Goal: Transaction & Acquisition: Book appointment/travel/reservation

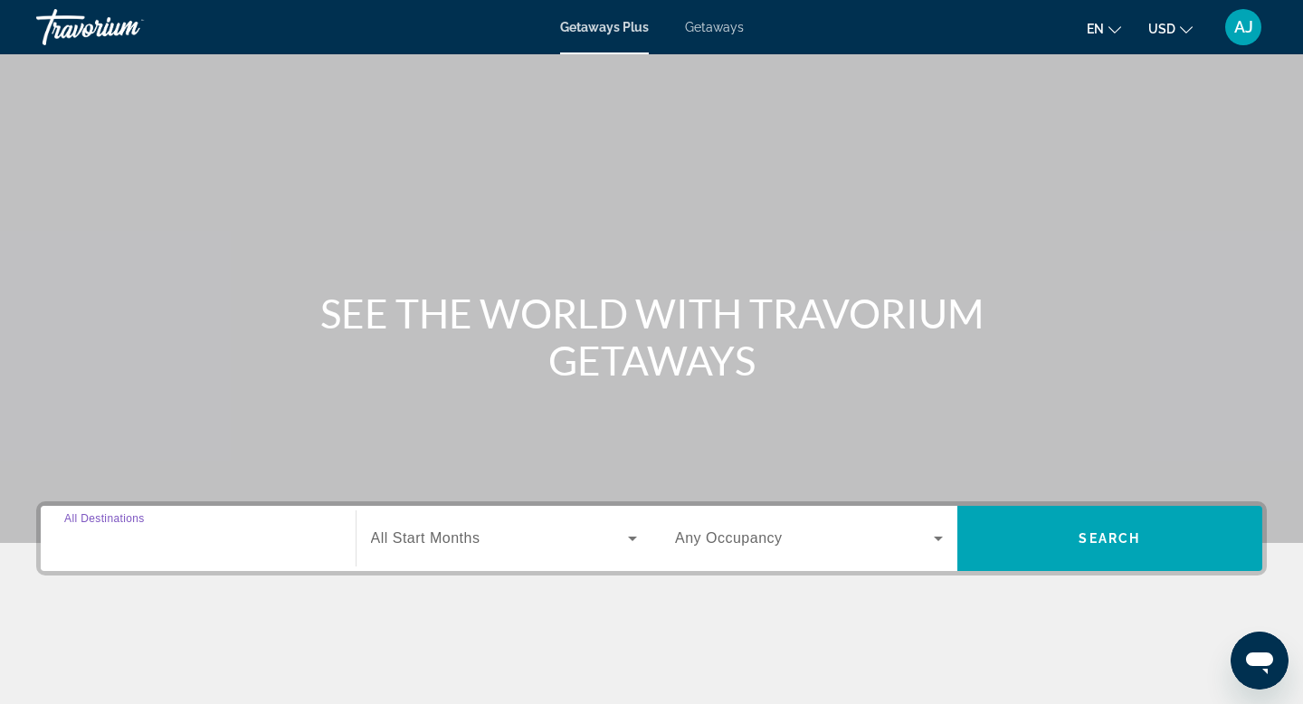
click at [298, 542] on input "Destination All Destinations" at bounding box center [198, 539] width 268 height 22
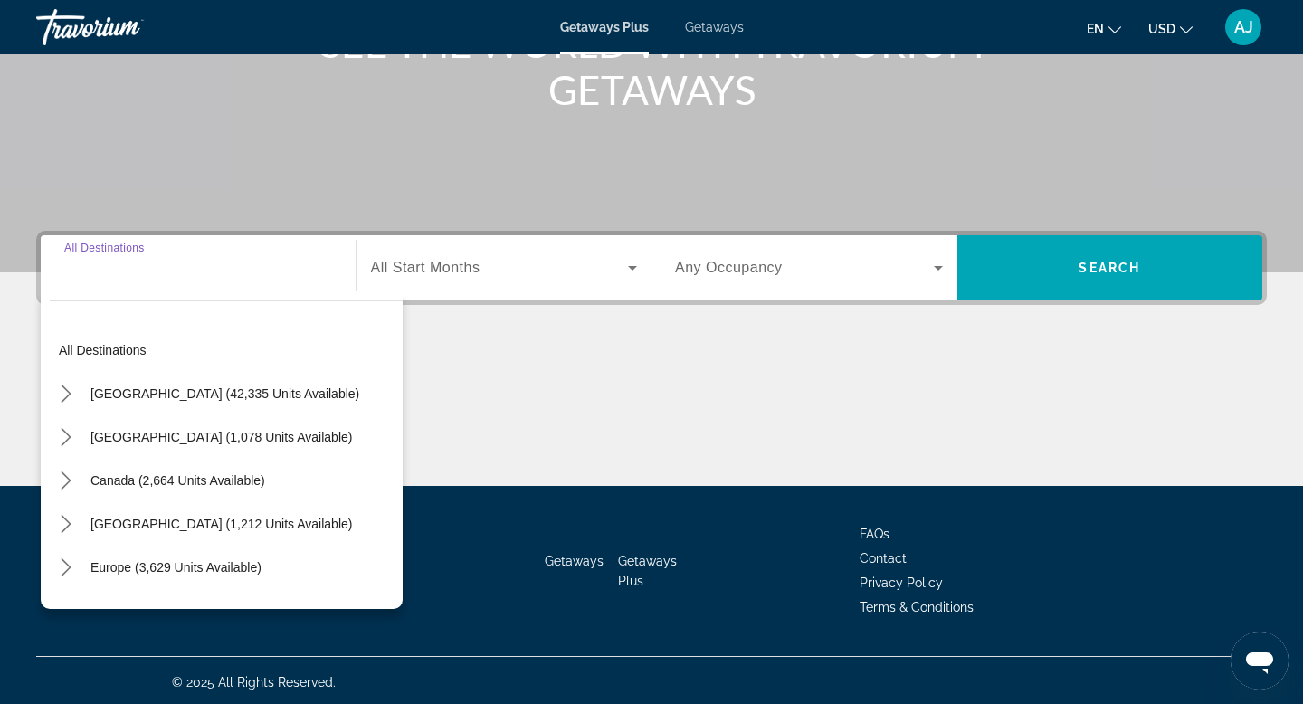
scroll to position [274, 0]
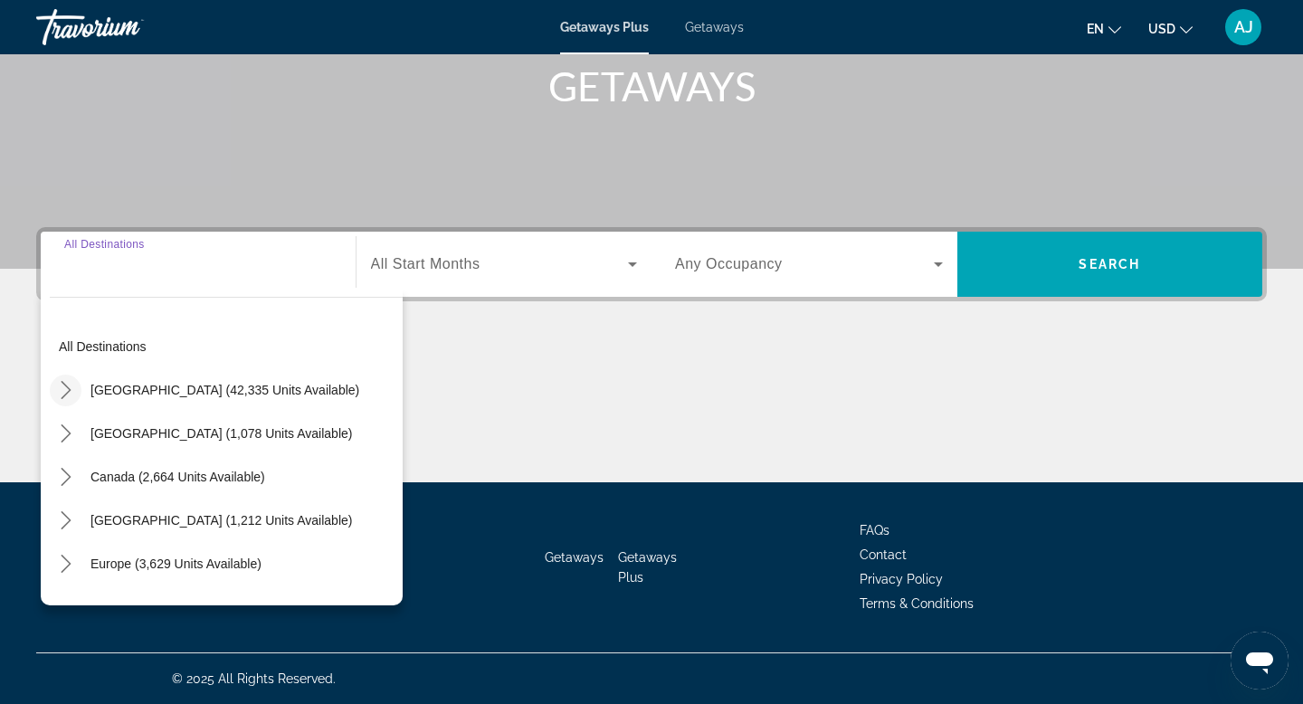
click at [68, 394] on icon "Toggle United States (42,335 units available) submenu" at bounding box center [66, 390] width 18 height 18
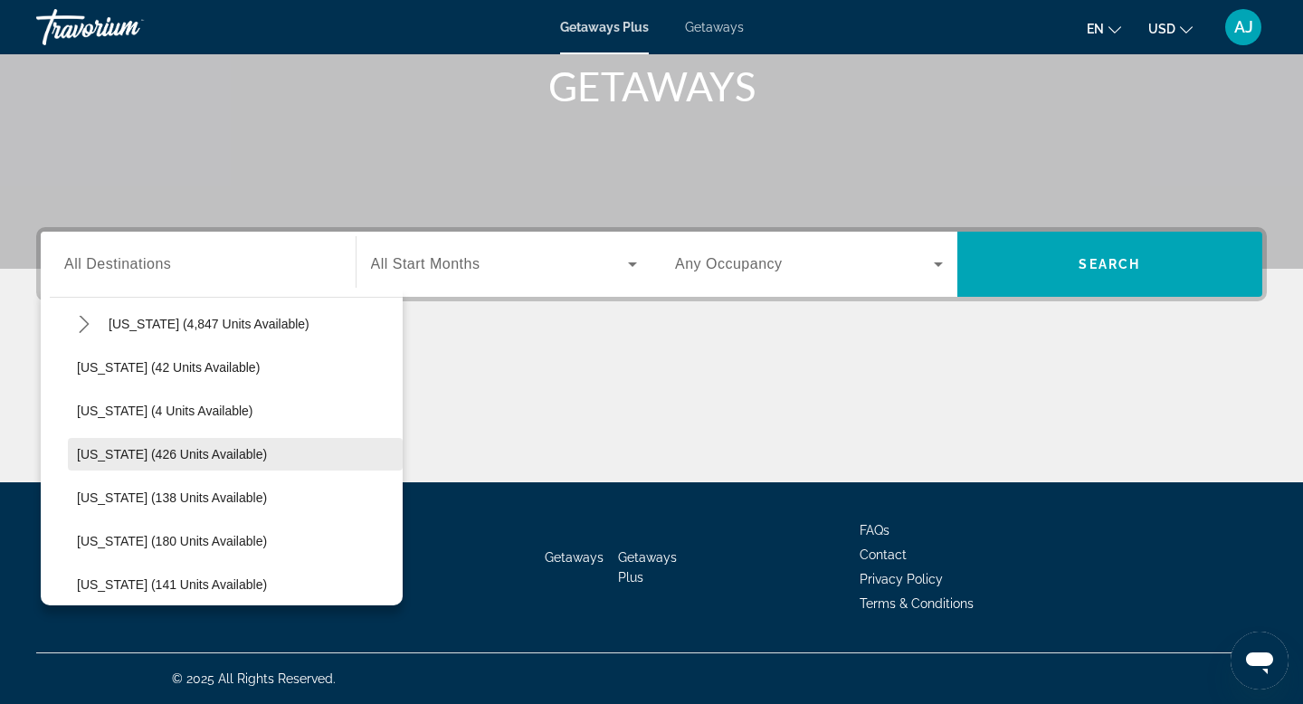
scroll to position [353, 0]
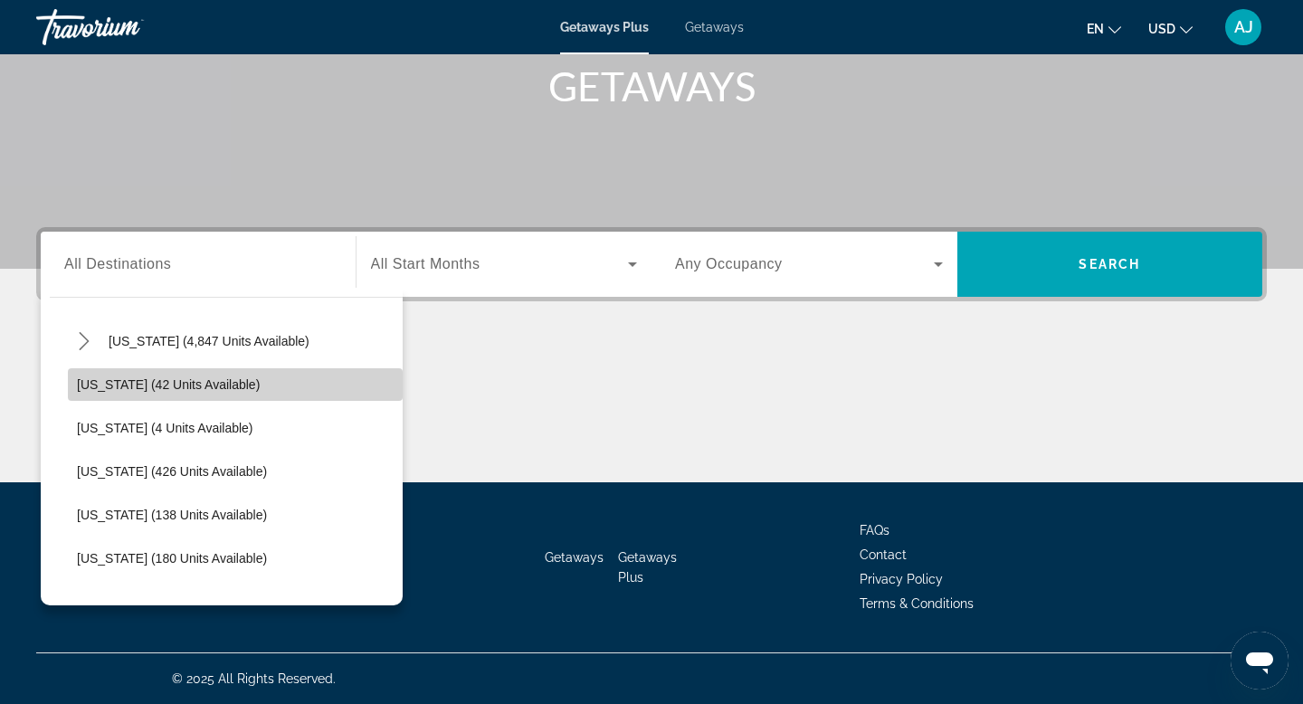
click at [125, 386] on span "[US_STATE] (42 units available)" at bounding box center [168, 384] width 183 height 14
type input "**********"
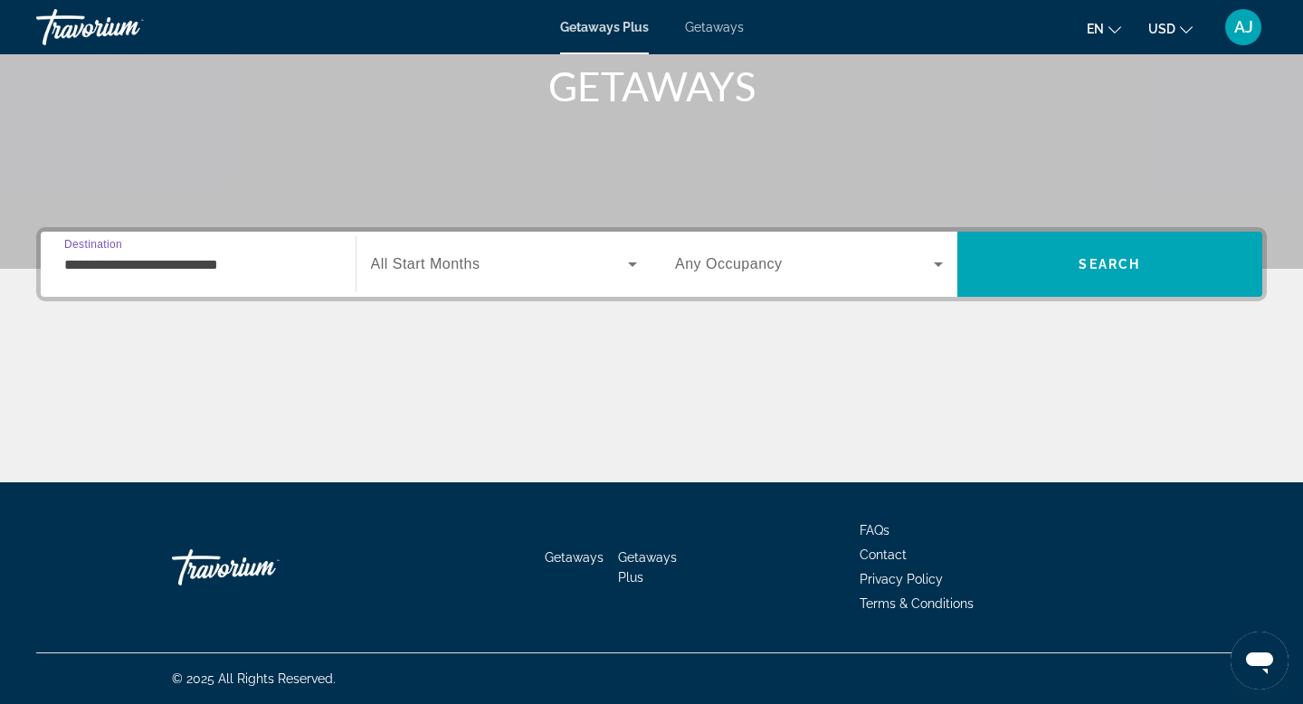
click at [634, 261] on icon "Search widget" at bounding box center [633, 264] width 22 height 22
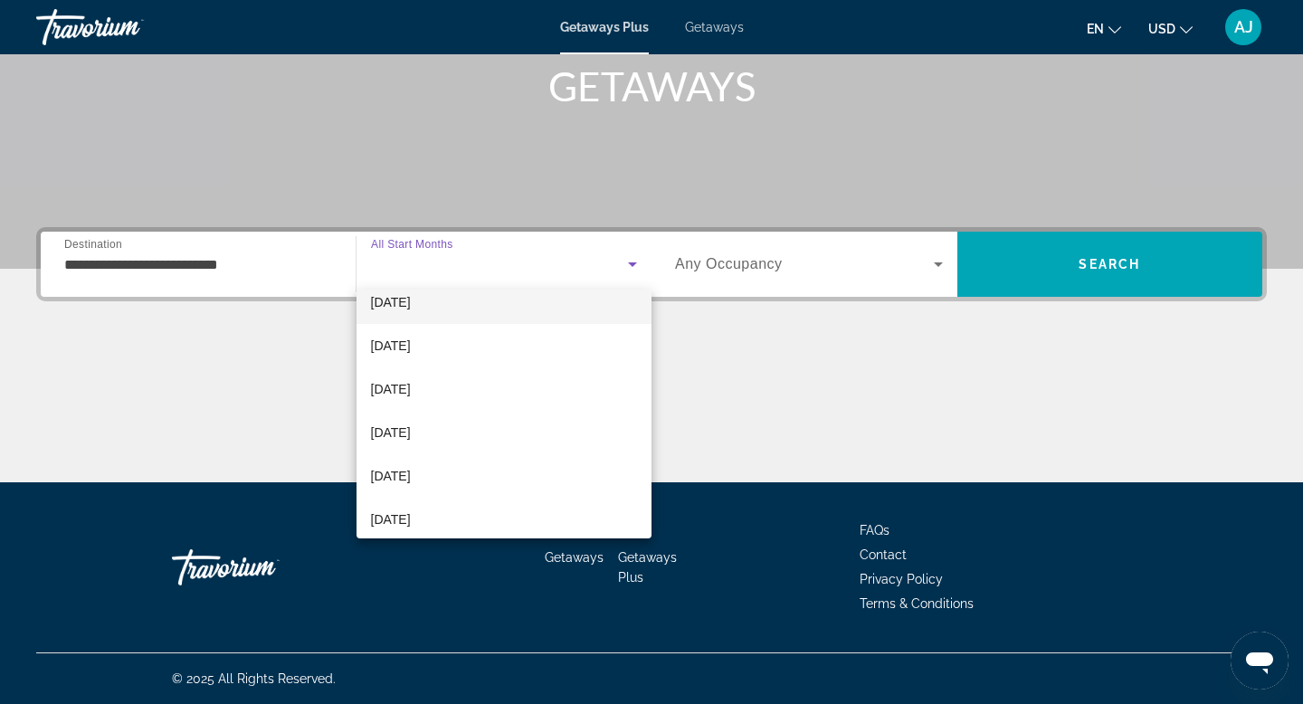
scroll to position [107, 0]
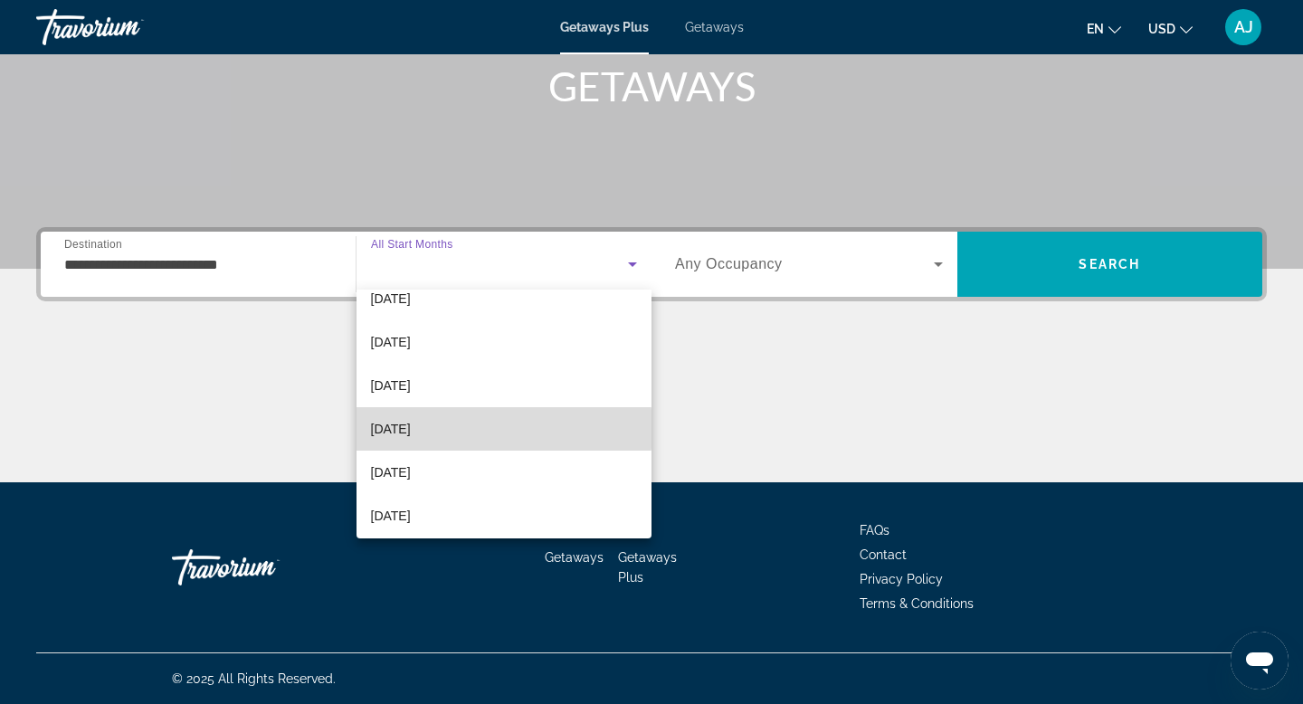
click at [455, 429] on mat-option "[DATE]" at bounding box center [504, 428] width 296 height 43
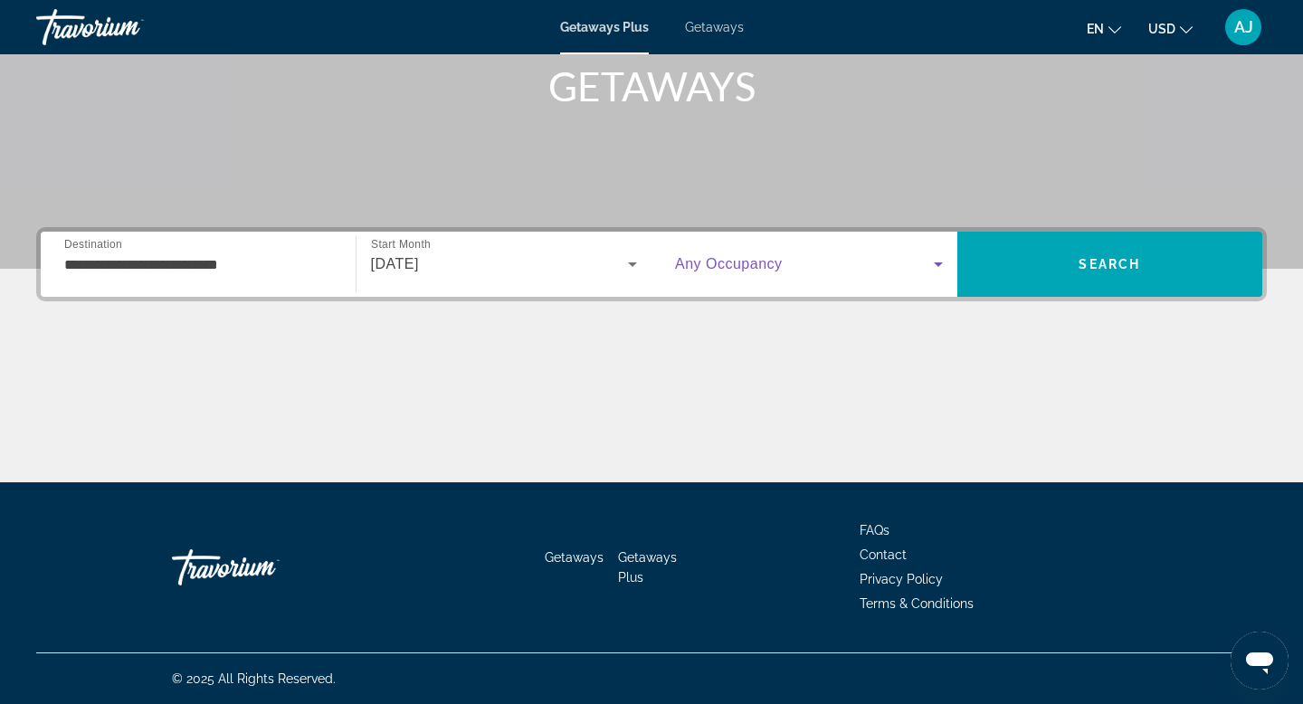
click at [936, 262] on icon "Search widget" at bounding box center [938, 264] width 9 height 5
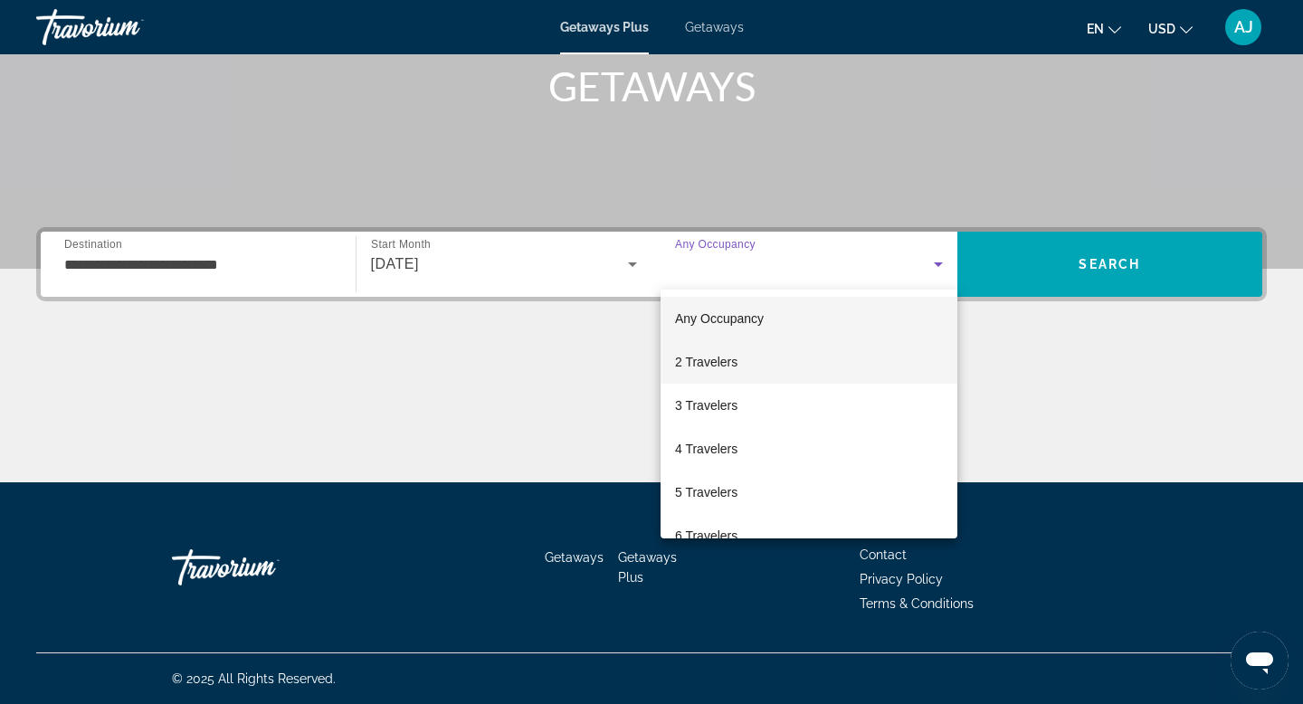
click at [784, 361] on mat-option "2 Travelers" at bounding box center [808, 361] width 297 height 43
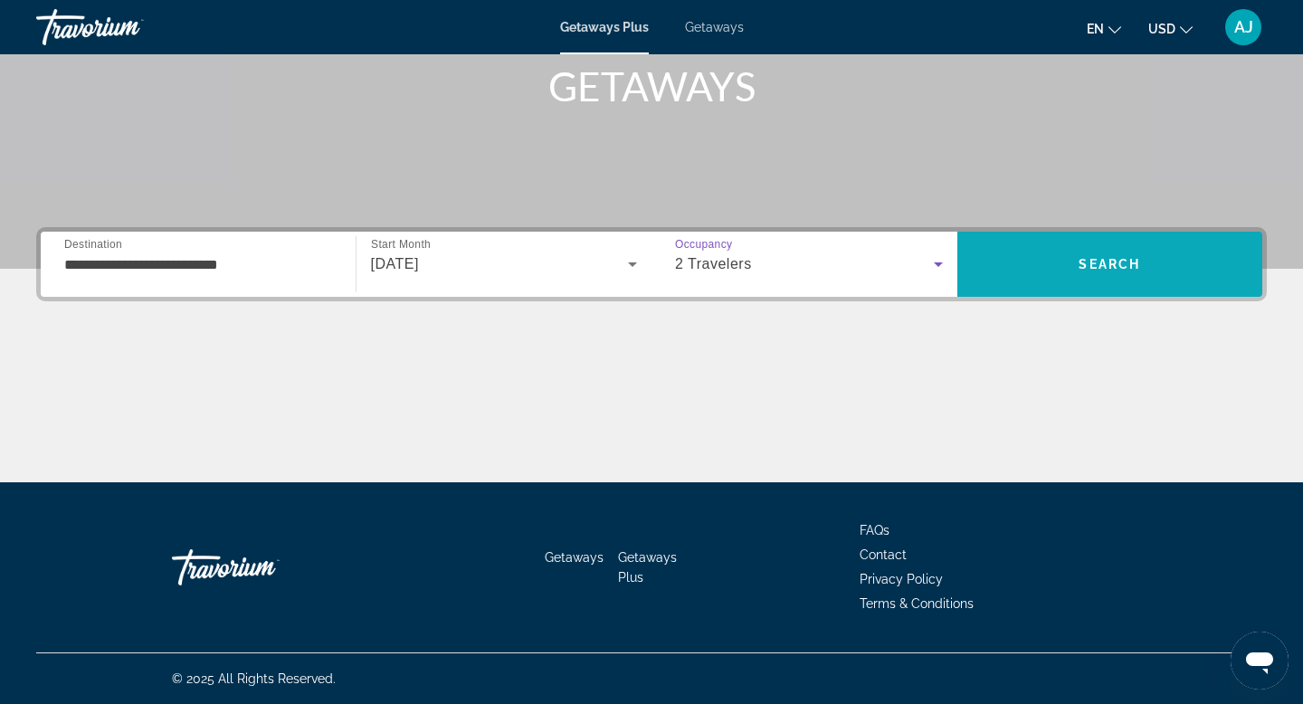
click at [1113, 264] on span "Search" at bounding box center [1109, 264] width 62 height 14
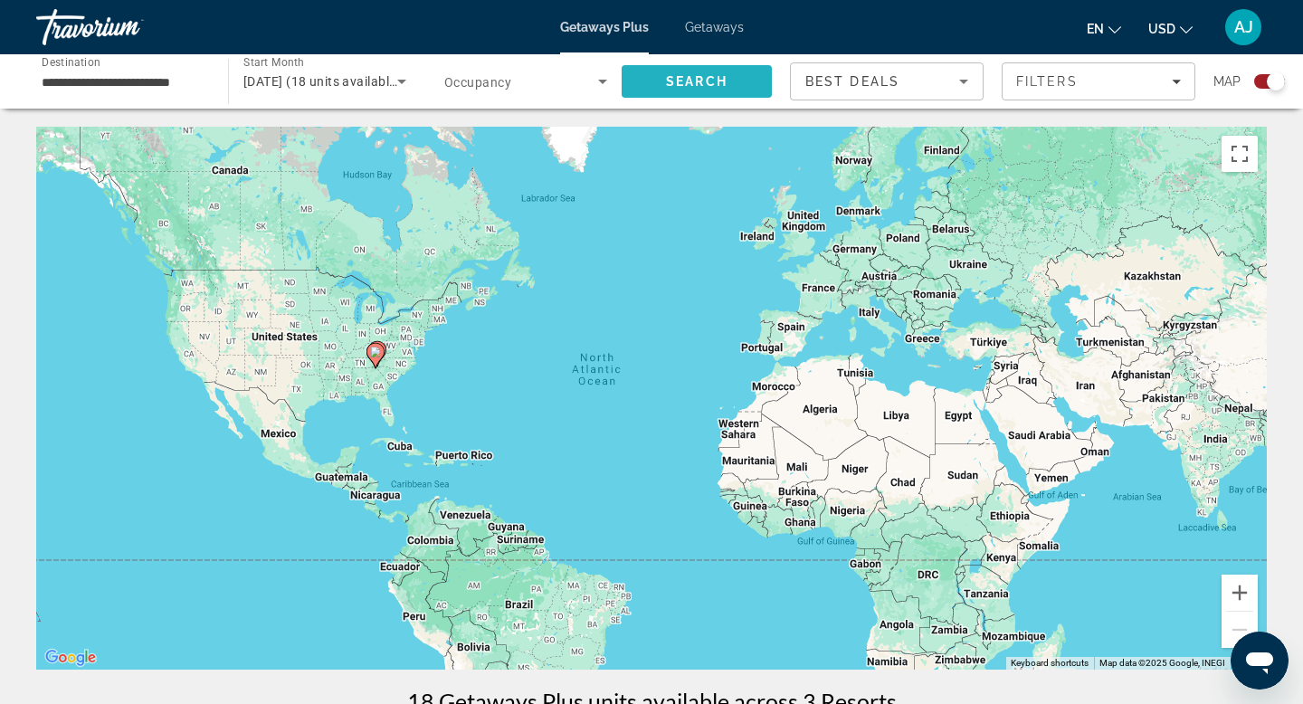
click at [674, 80] on span "Search" at bounding box center [697, 81] width 62 height 14
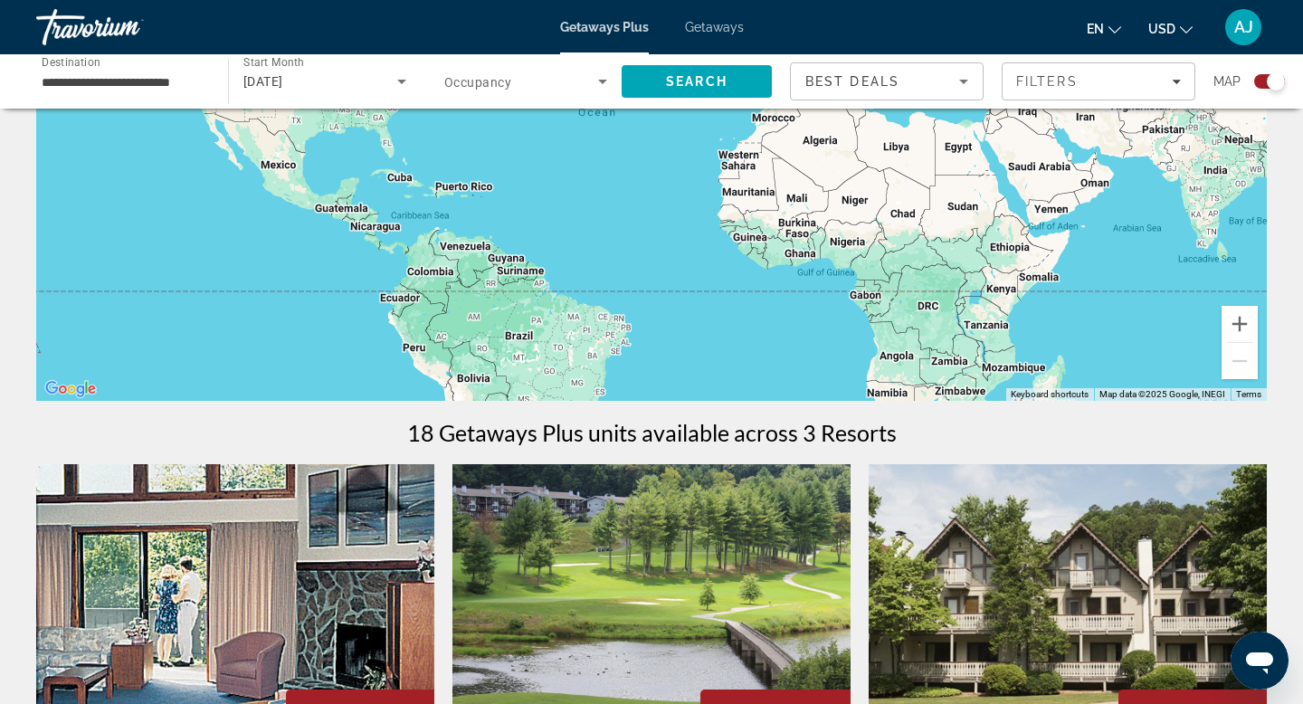
scroll to position [260, 0]
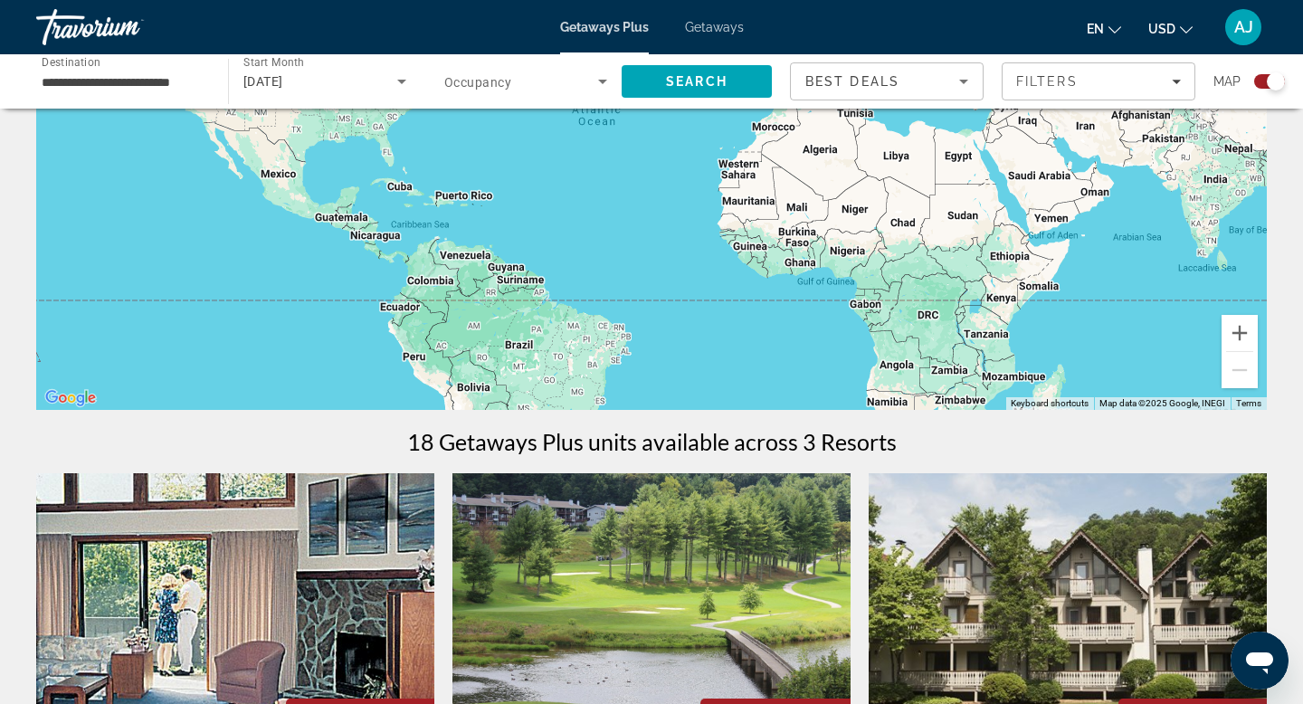
click at [712, 28] on span "Getaways" at bounding box center [714, 27] width 59 height 14
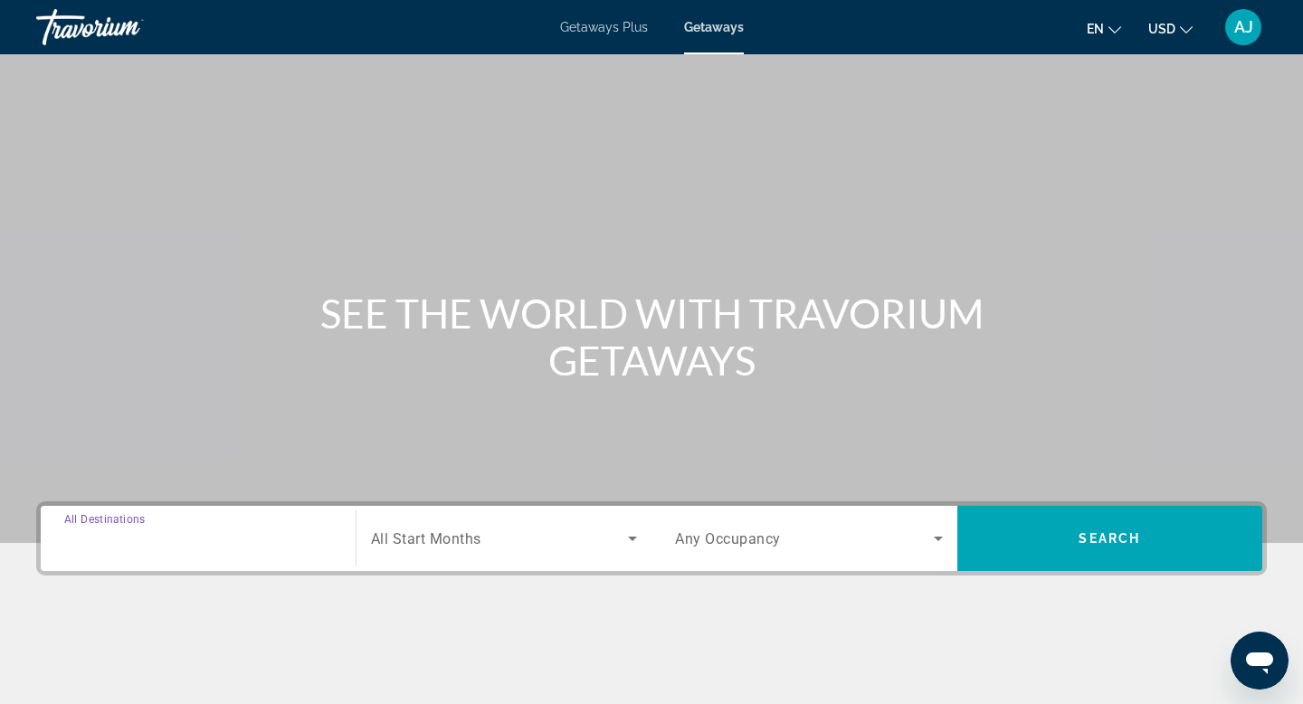
click at [316, 541] on input "Destination All Destinations" at bounding box center [198, 539] width 268 height 22
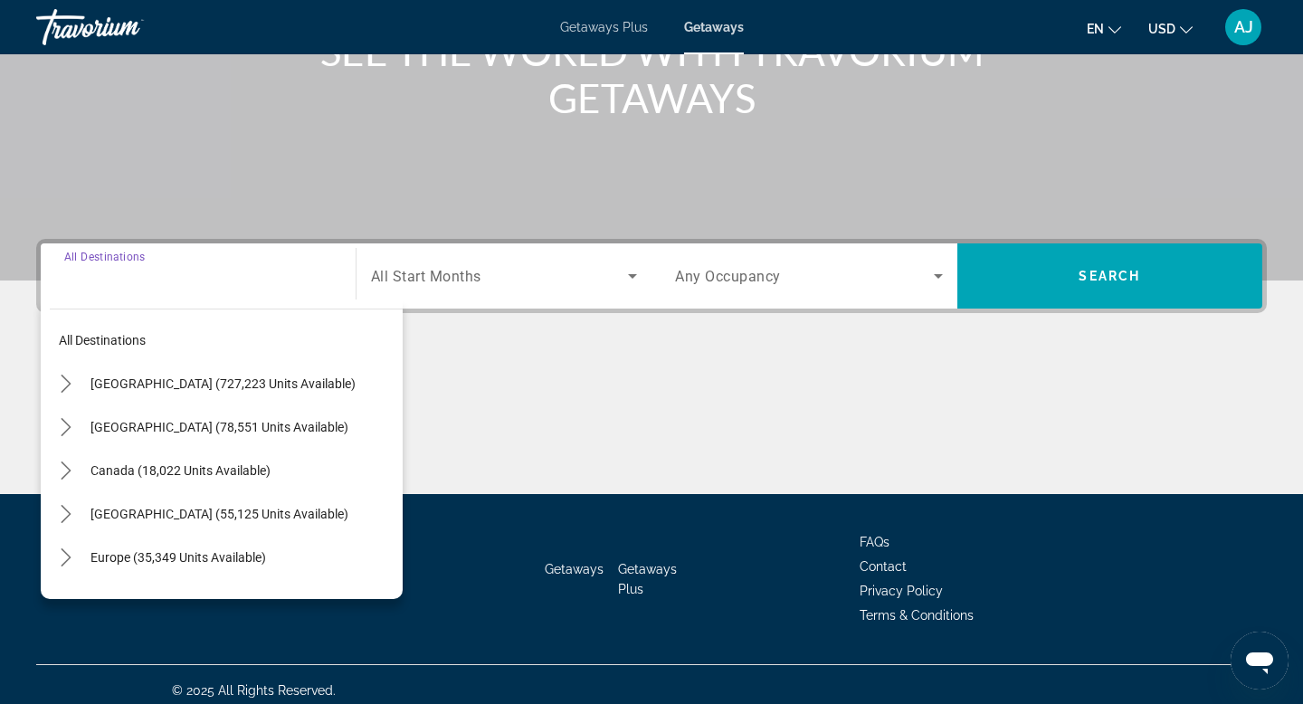
scroll to position [274, 0]
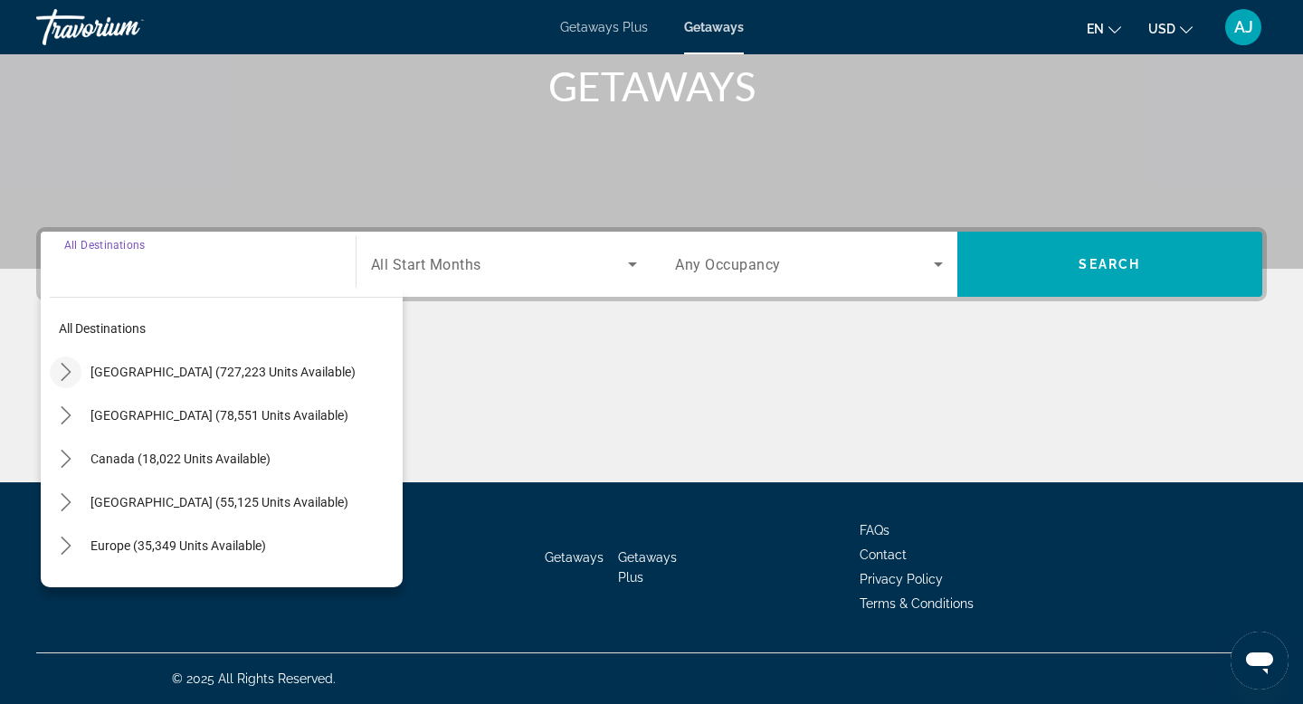
click at [71, 369] on icon "Toggle United States (727,223 units available) submenu" at bounding box center [66, 372] width 18 height 18
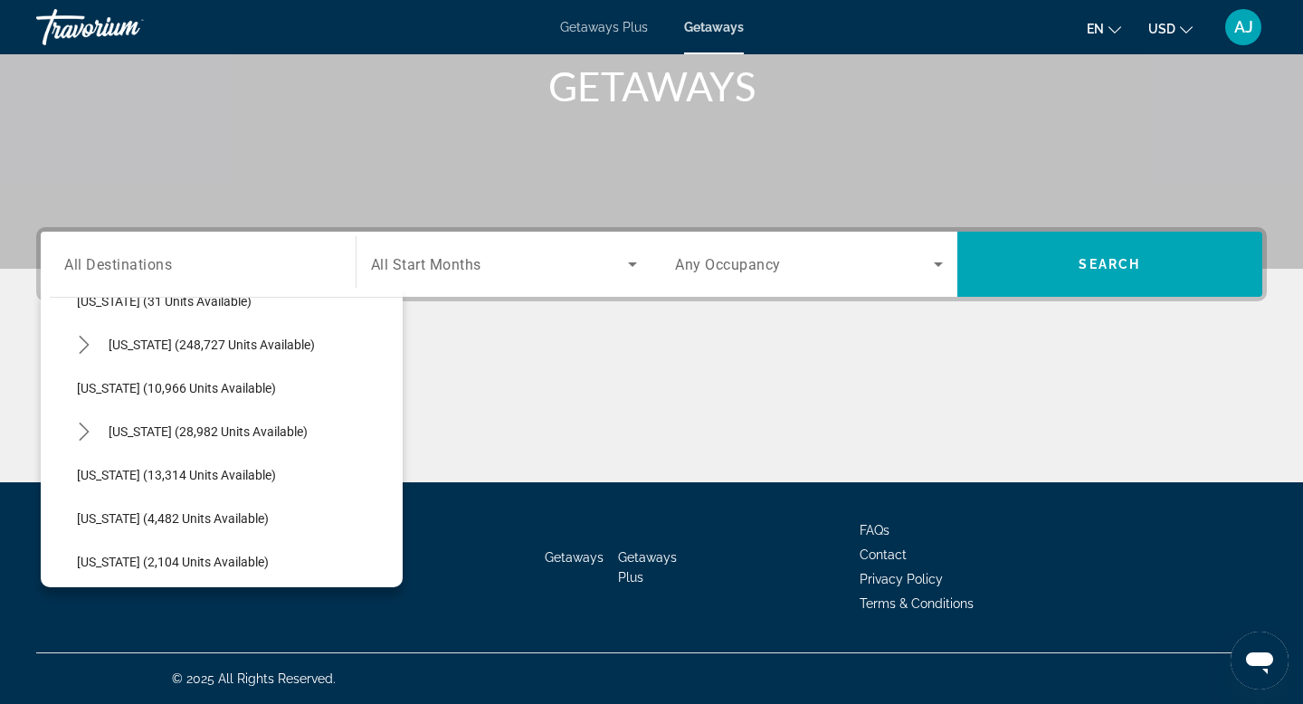
scroll to position [338, 0]
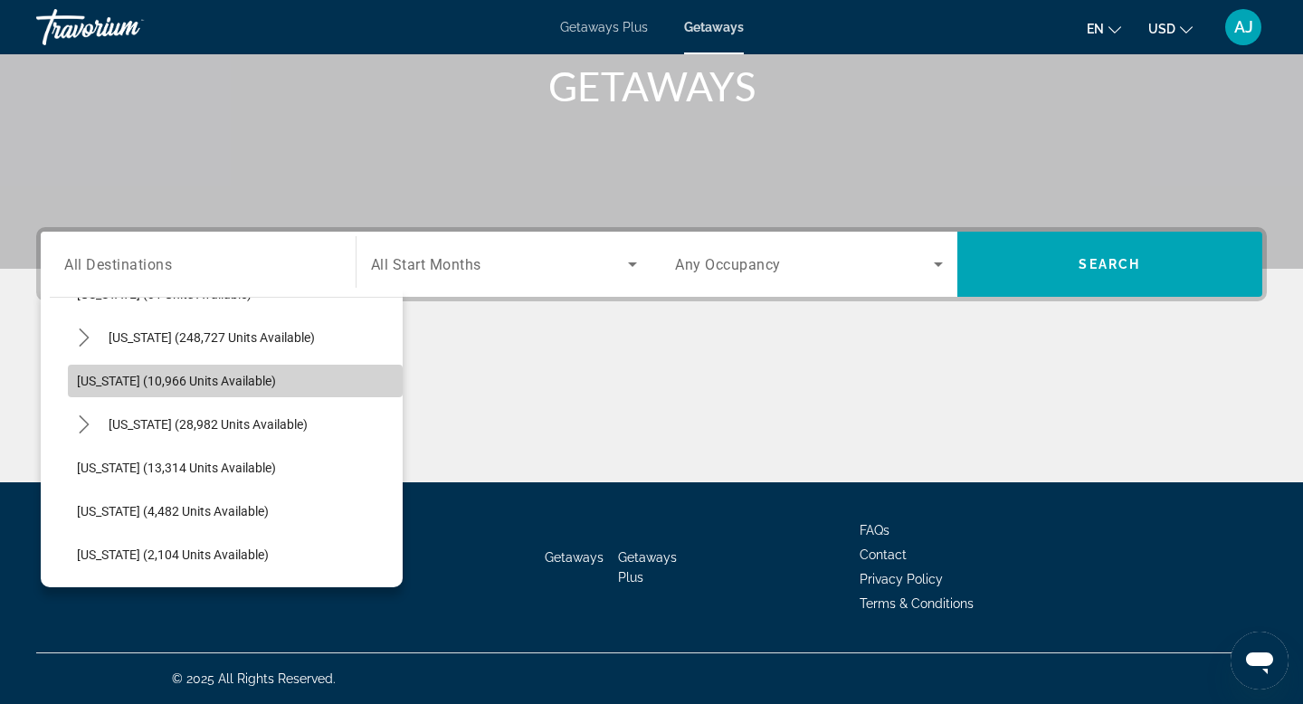
click at [151, 384] on span "[US_STATE] (10,966 units available)" at bounding box center [176, 381] width 199 height 14
type input "**********"
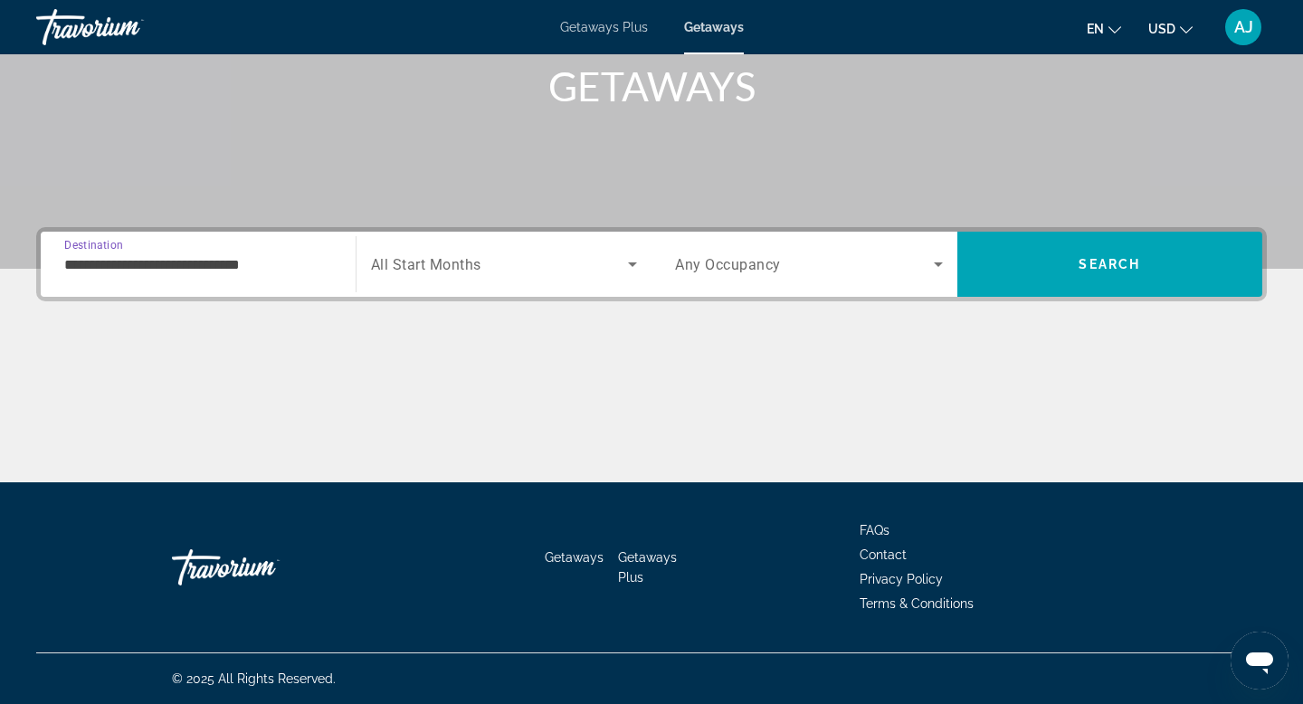
click at [633, 263] on icon "Search widget" at bounding box center [632, 264] width 9 height 5
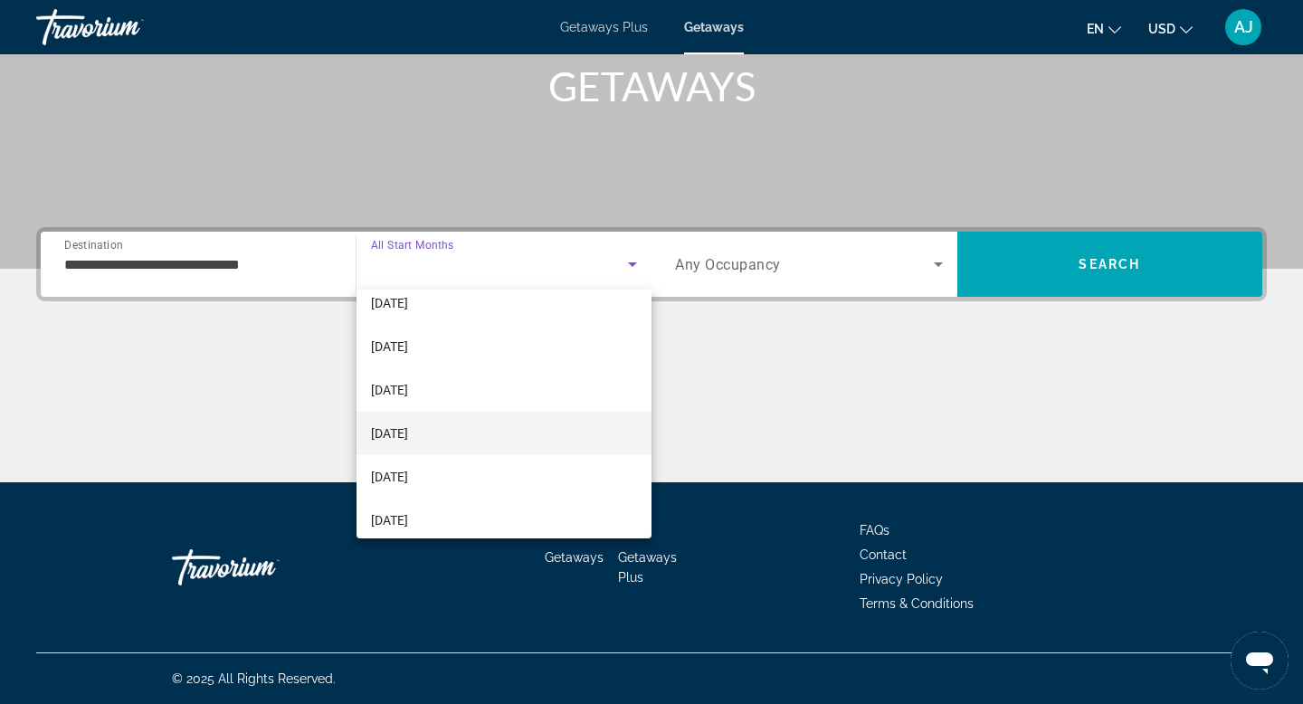
scroll to position [93, 0]
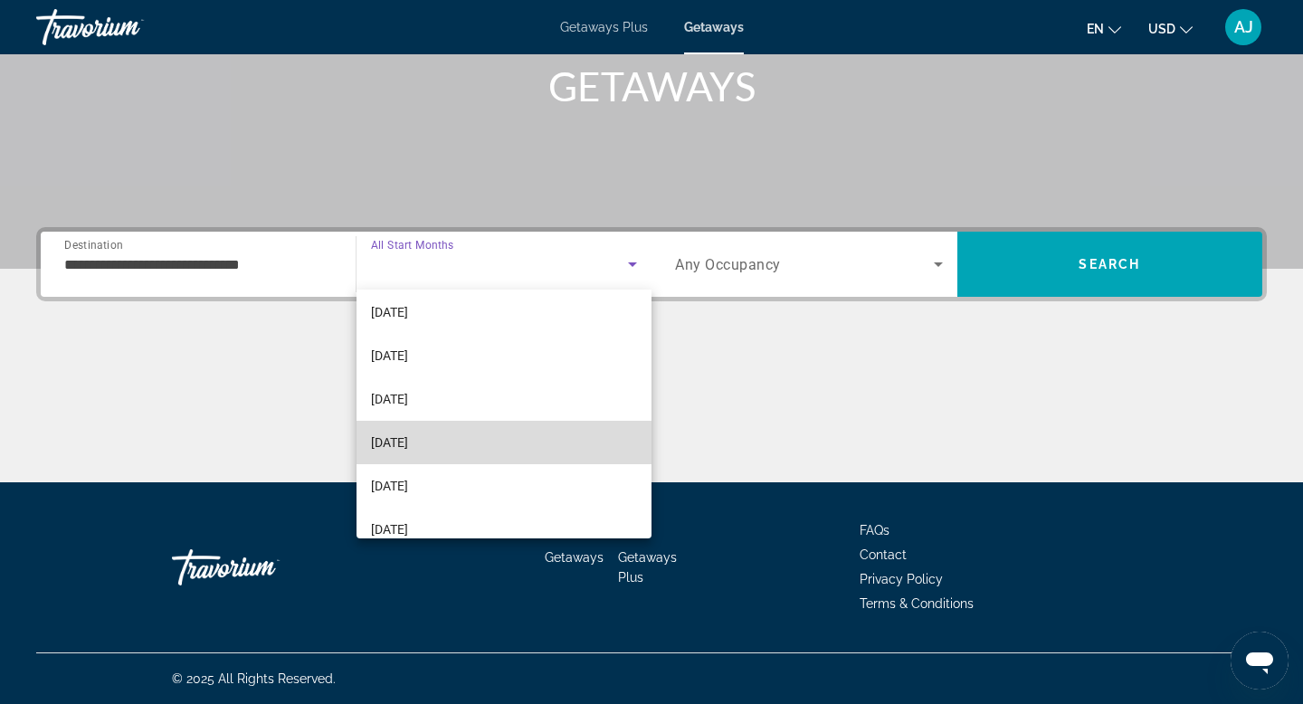
click at [499, 443] on mat-option "[DATE]" at bounding box center [504, 442] width 296 height 43
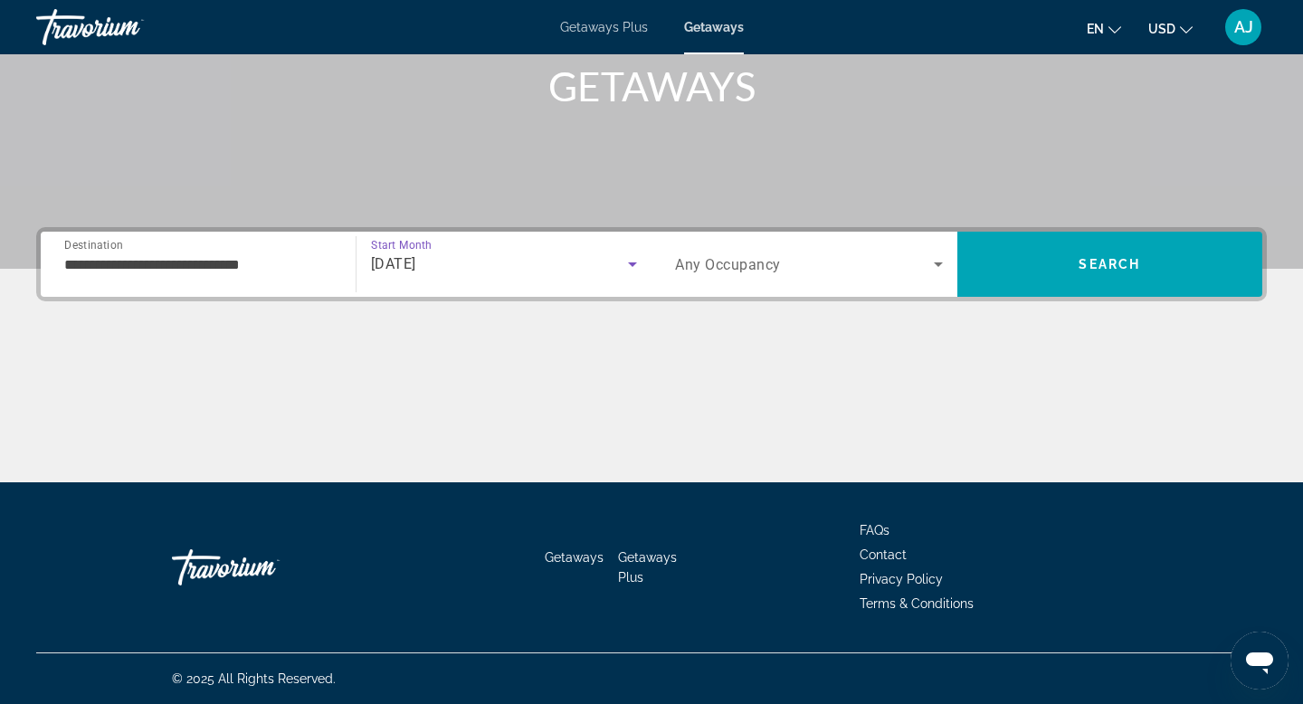
click at [941, 260] on icon "Search widget" at bounding box center [938, 264] width 22 height 22
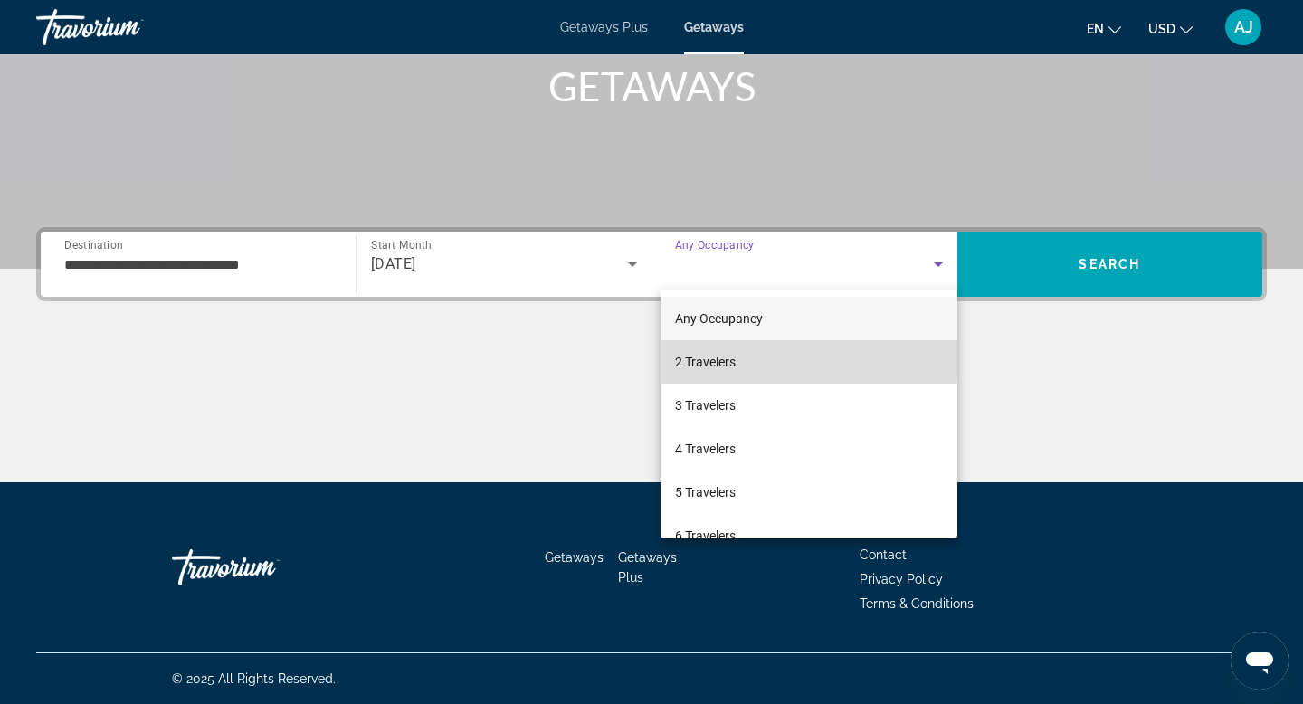
click at [803, 357] on mat-option "2 Travelers" at bounding box center [808, 361] width 297 height 43
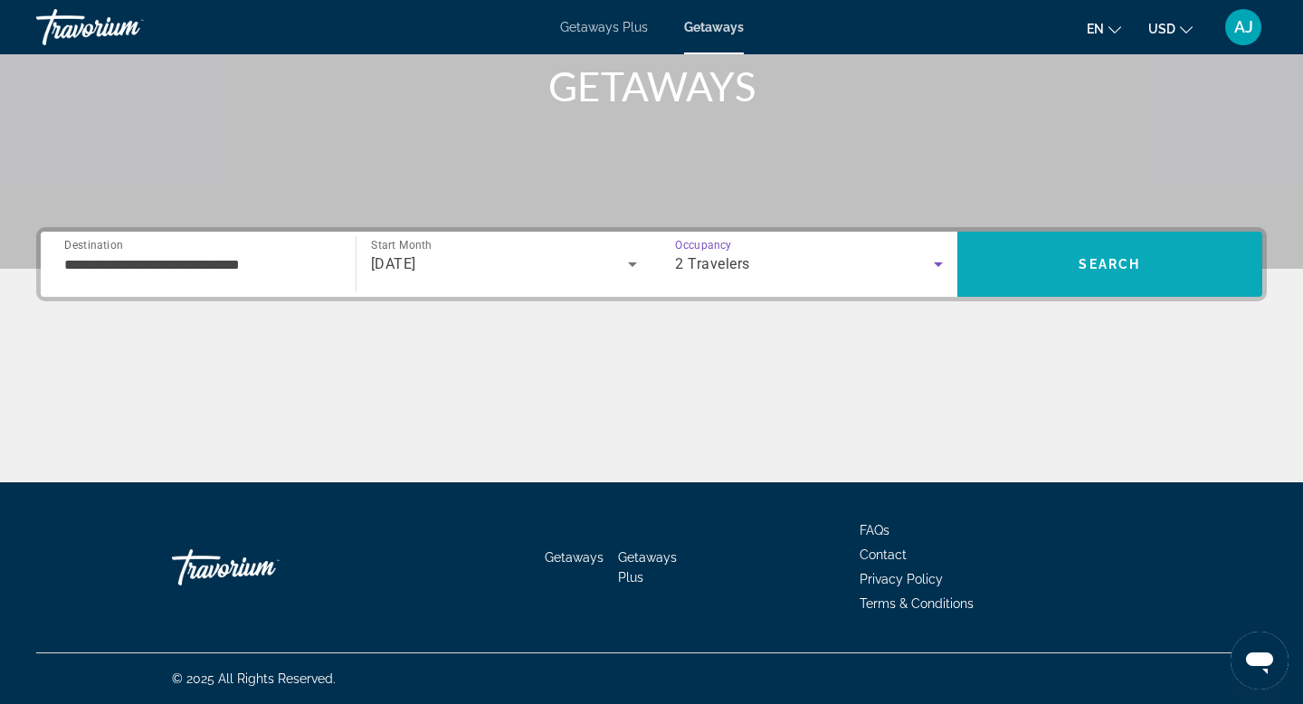
click at [1100, 262] on span "Search" at bounding box center [1109, 264] width 62 height 14
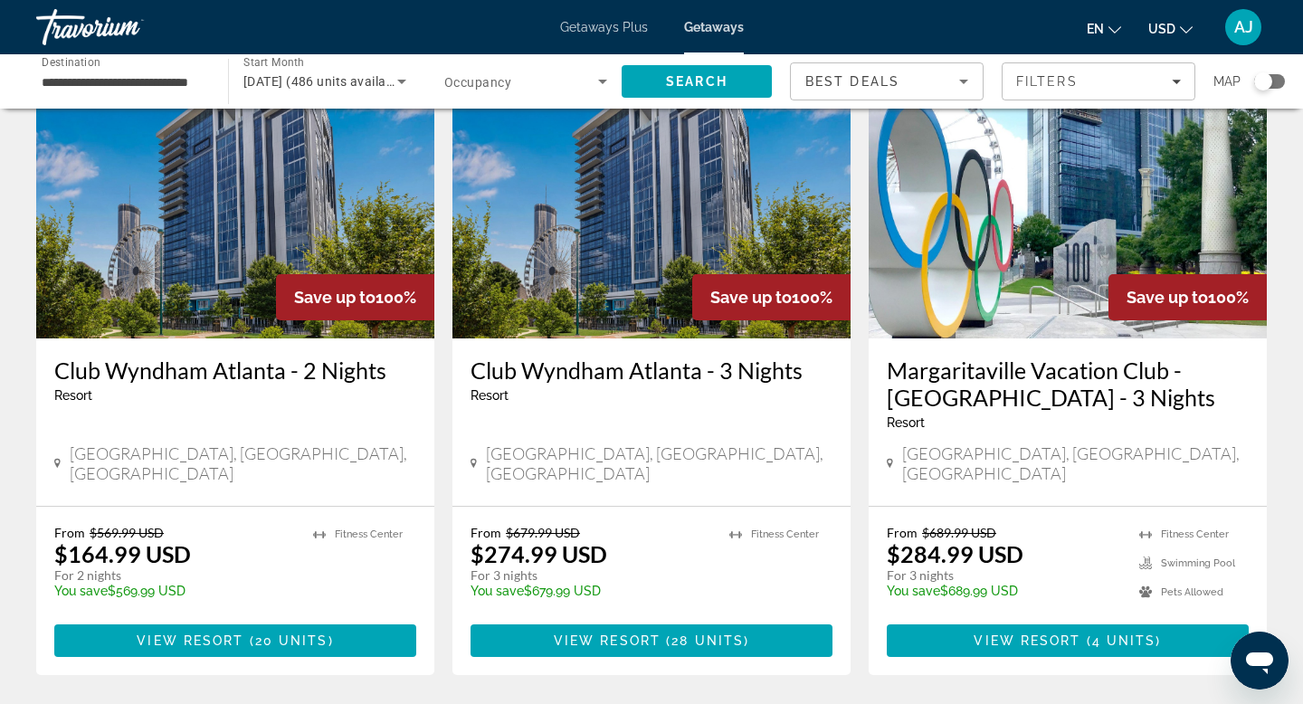
scroll to position [113, 0]
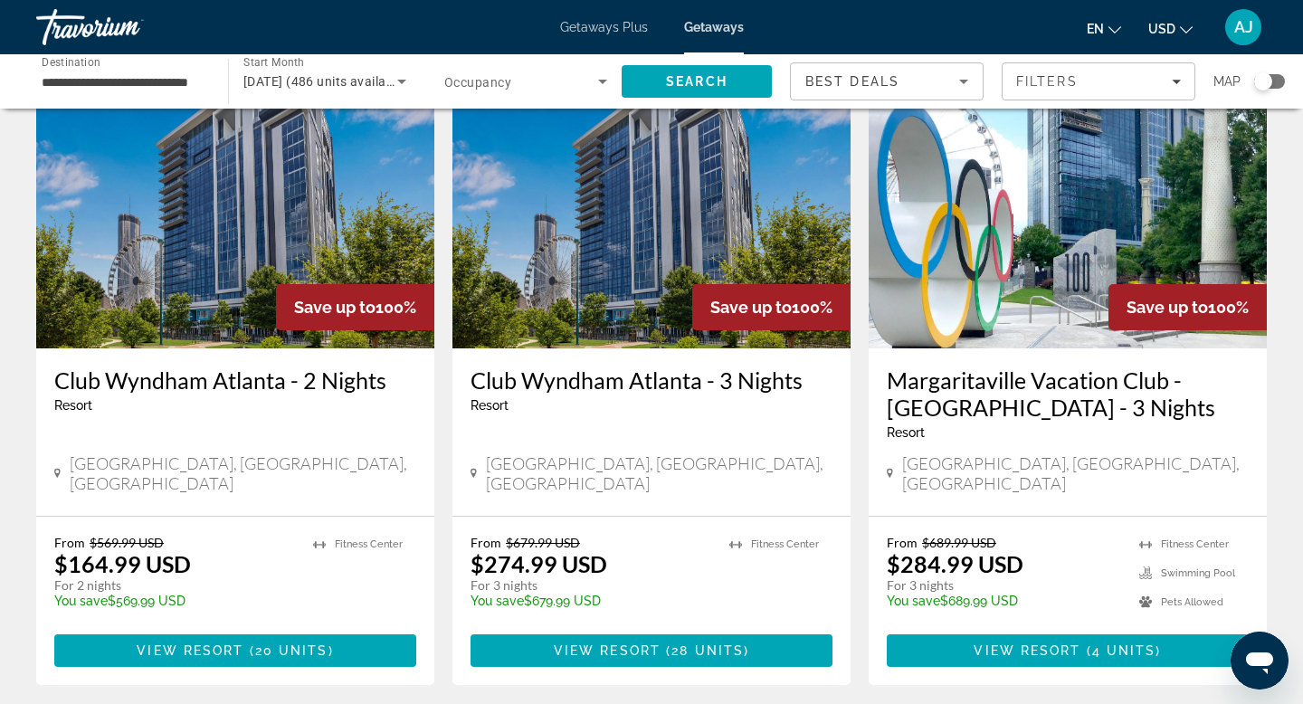
click at [571, 293] on img "Main content" at bounding box center [651, 204] width 398 height 290
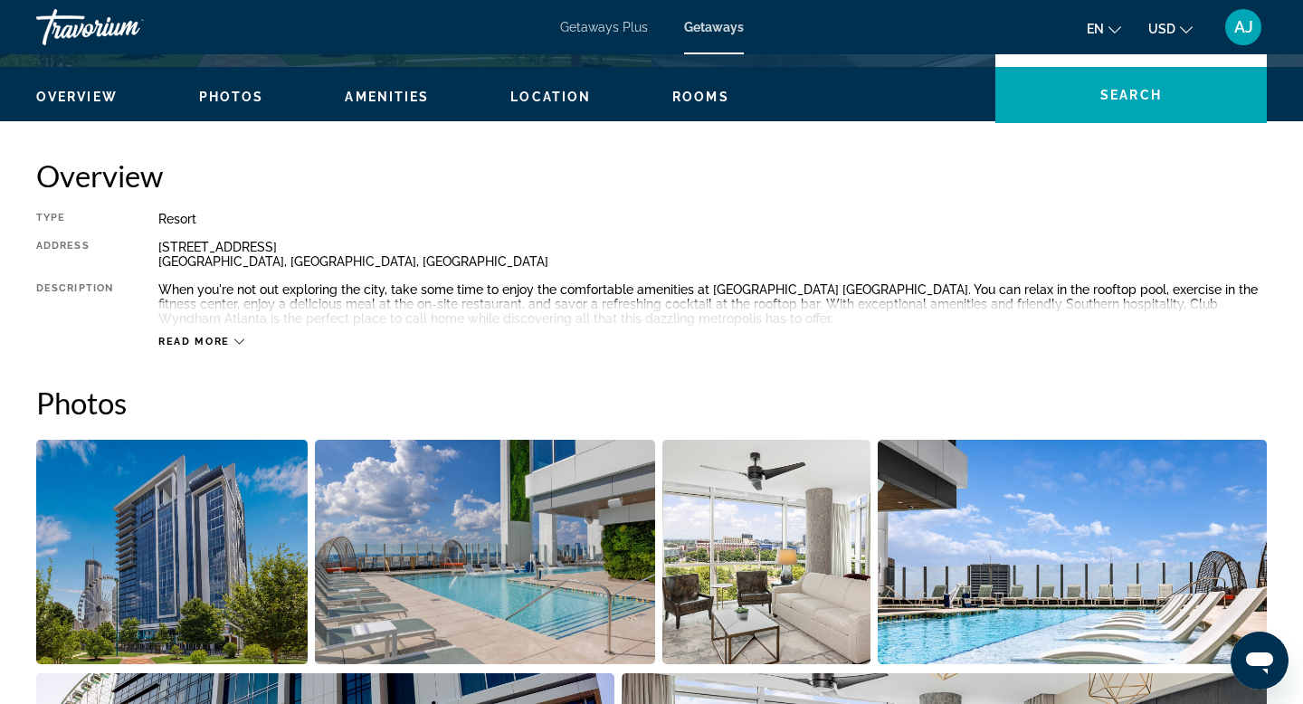
scroll to position [533, 0]
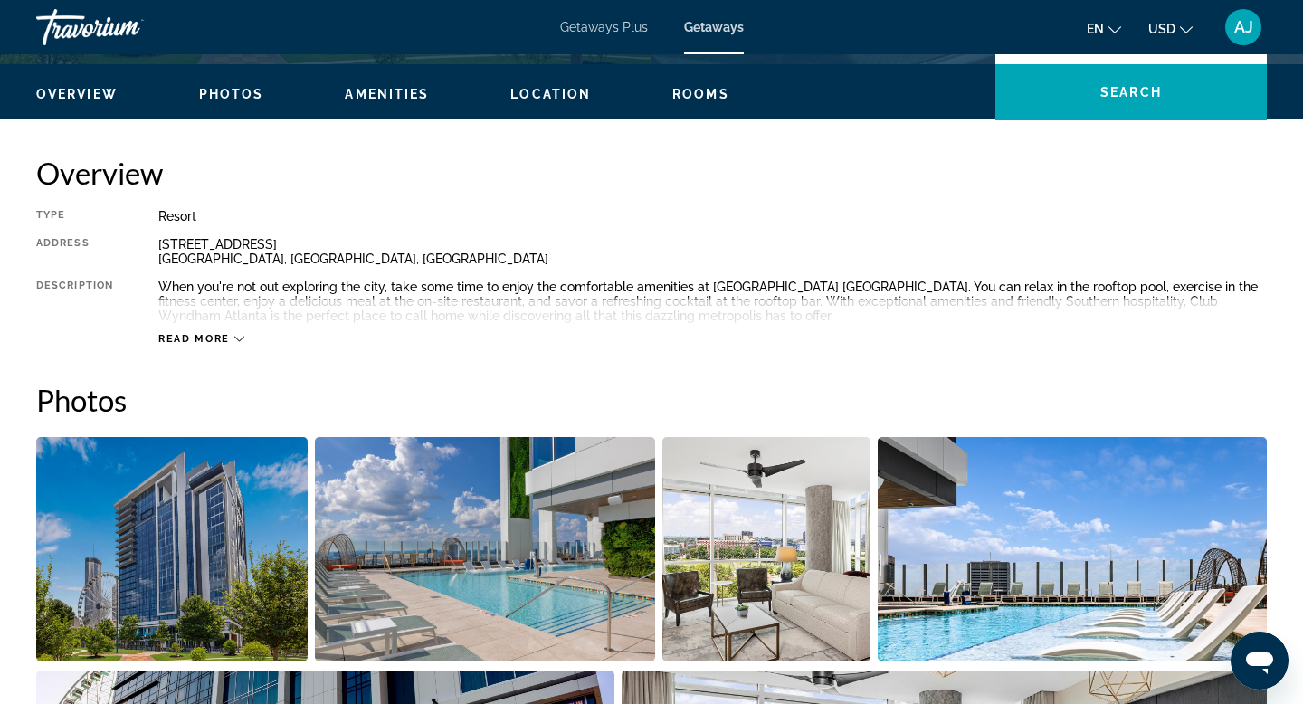
click at [221, 330] on div "Read more" at bounding box center [712, 321] width 1108 height 50
click at [219, 339] on span "Read more" at bounding box center [193, 339] width 71 height 12
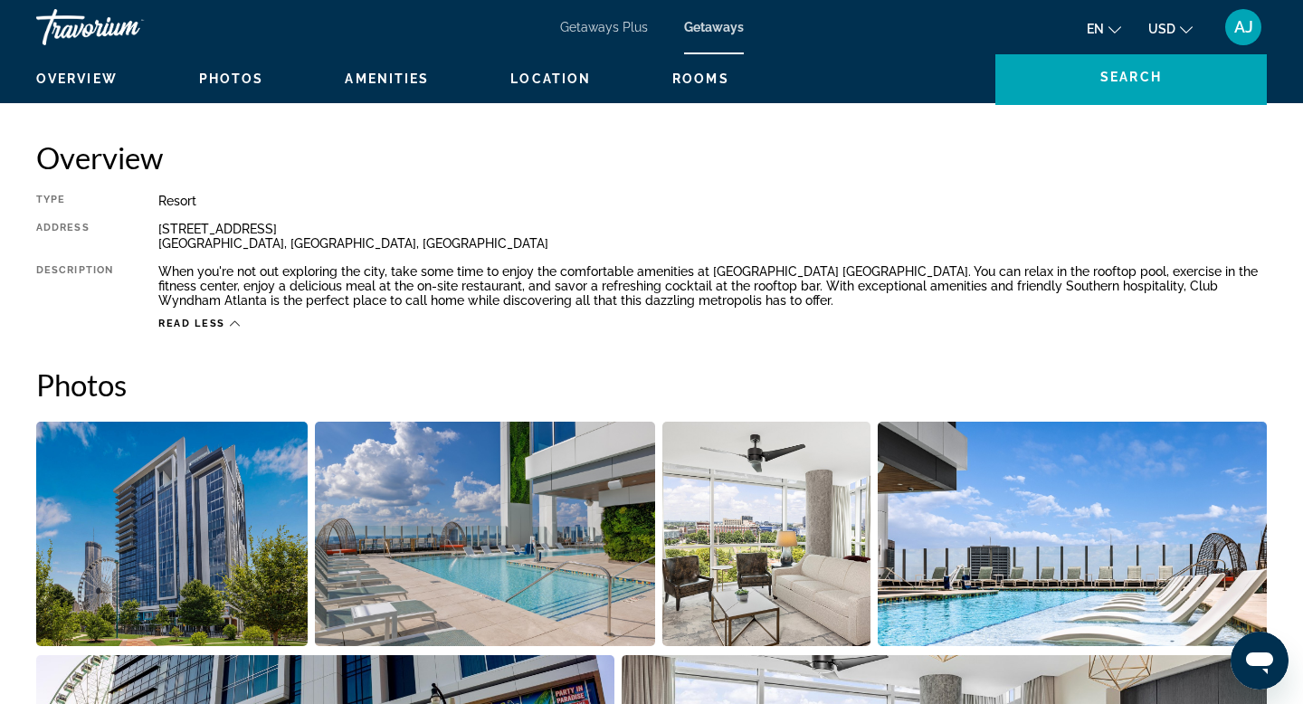
scroll to position [538, 0]
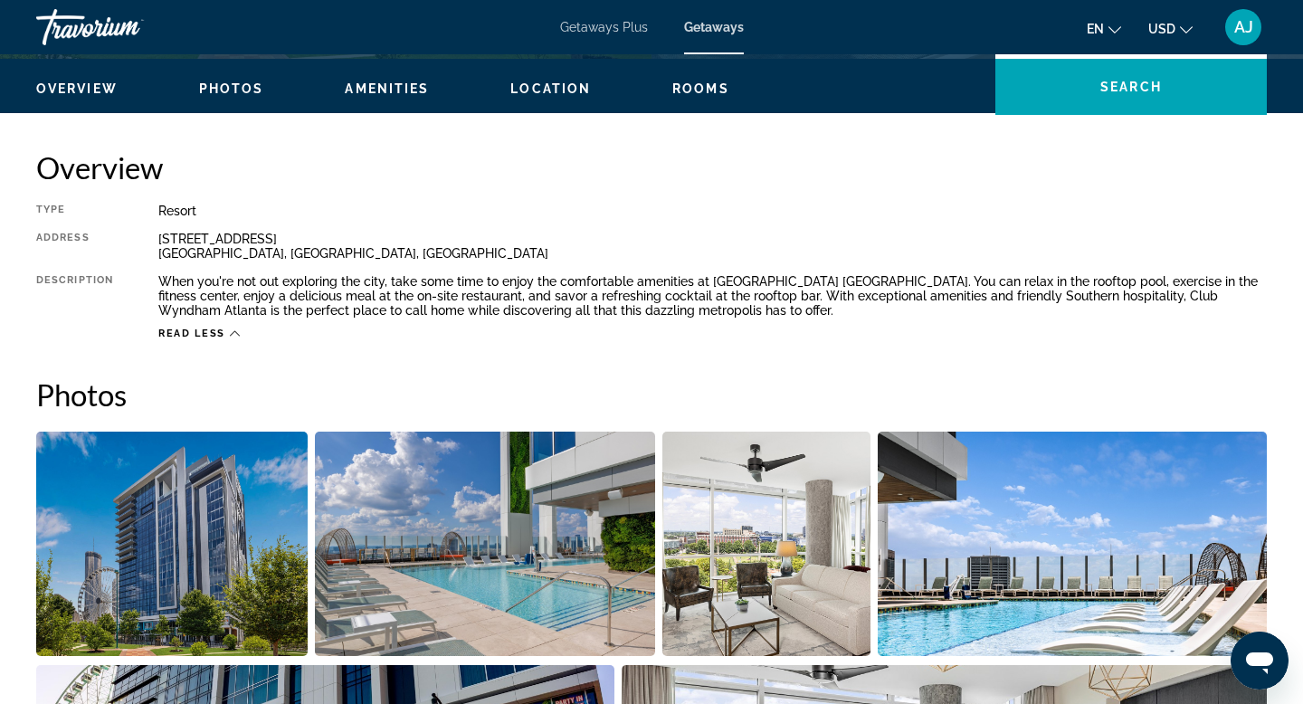
click at [74, 89] on span "Overview" at bounding box center [76, 88] width 81 height 14
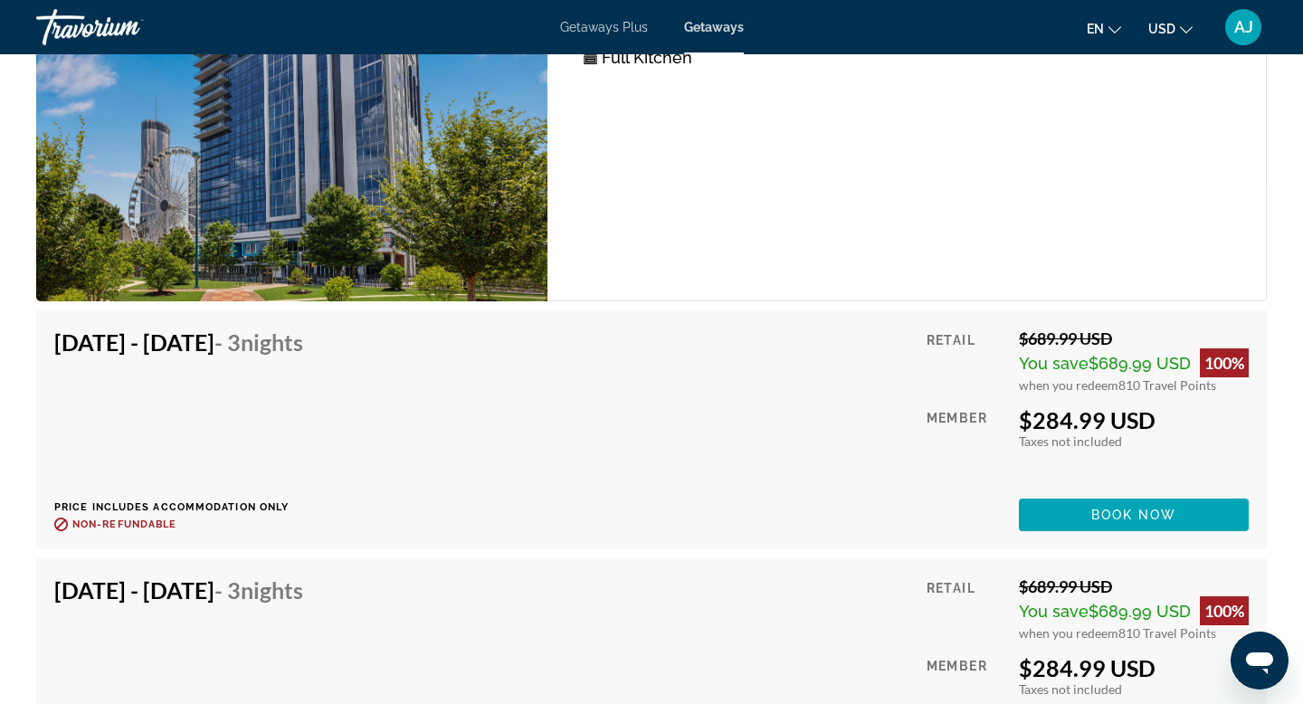
scroll to position [3510, 0]
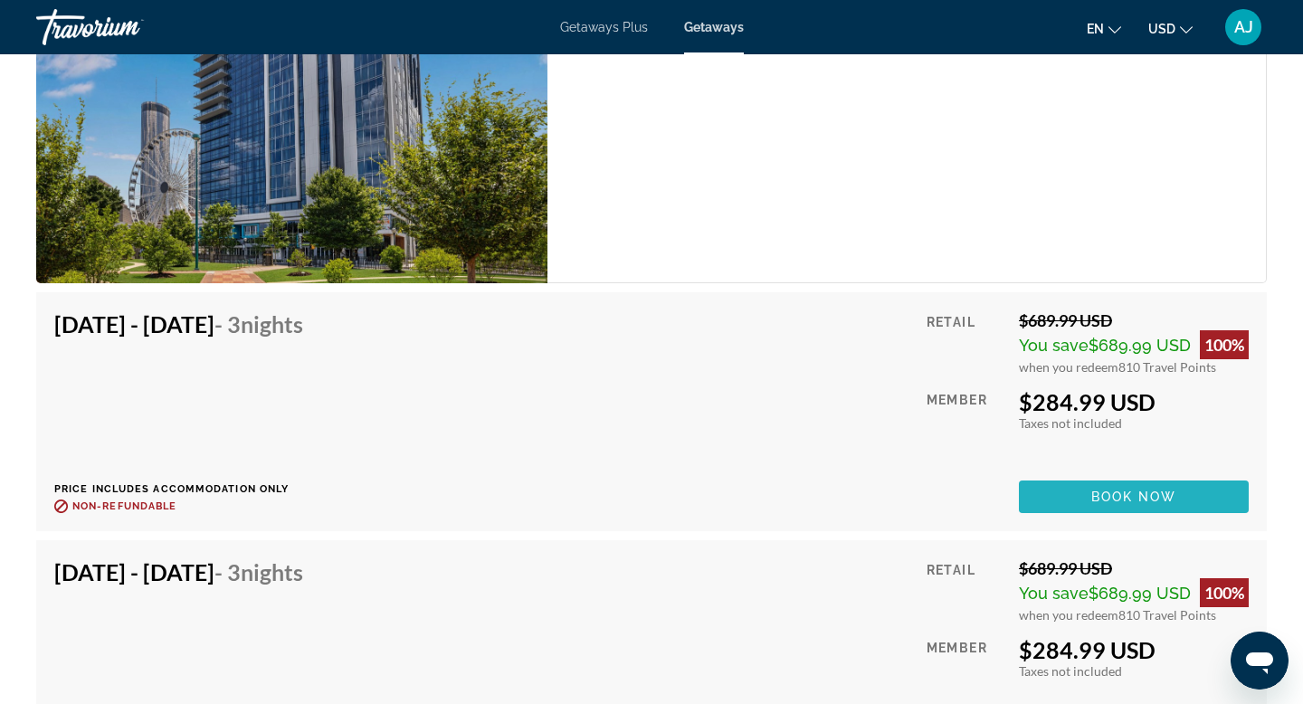
click at [1118, 494] on span "Book now" at bounding box center [1134, 496] width 86 height 14
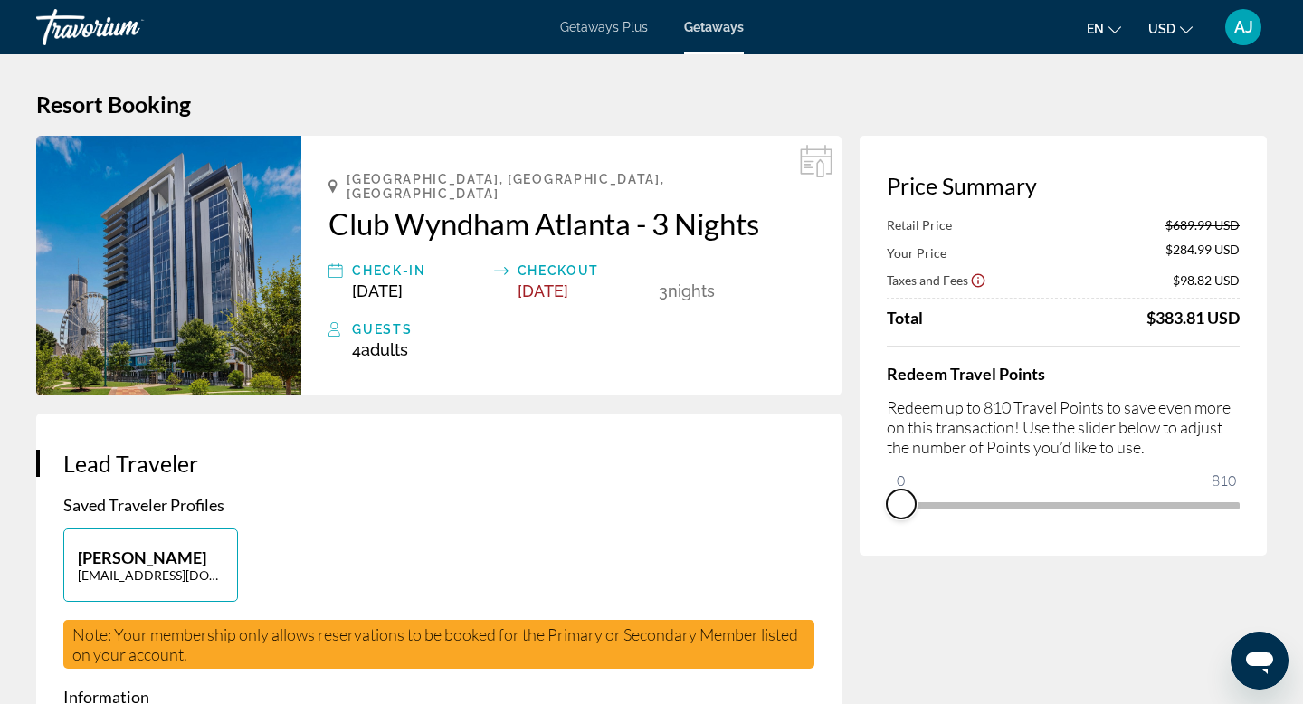
drag, startPoint x: 1225, startPoint y: 537, endPoint x: 883, endPoint y: 548, distance: 342.1
click at [883, 548] on div "Price Summary Retail Price $689.99 USD Your Price $284.99 USD Taxes and Fees $9…" at bounding box center [1062, 346] width 407 height 420
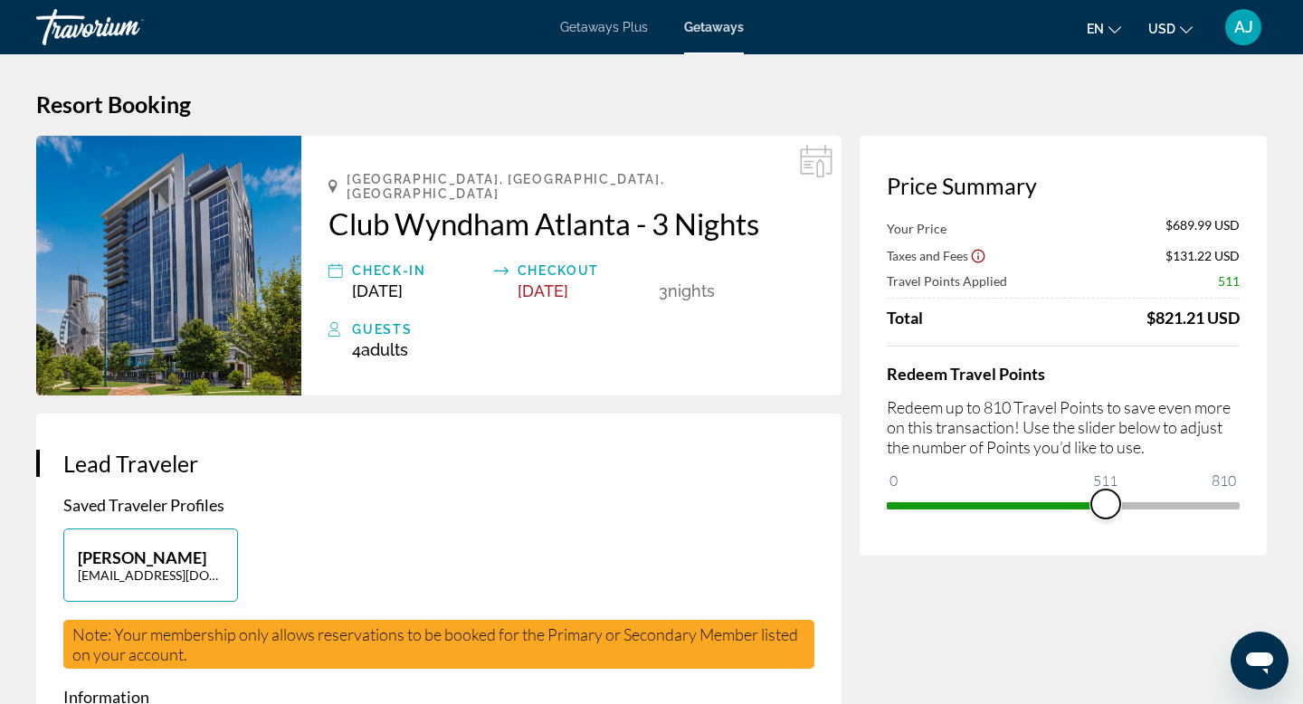
drag, startPoint x: 897, startPoint y: 477, endPoint x: 1106, endPoint y: 483, distance: 208.2
click at [1106, 502] on ngx-slider "0 810 511" at bounding box center [1063, 504] width 353 height 4
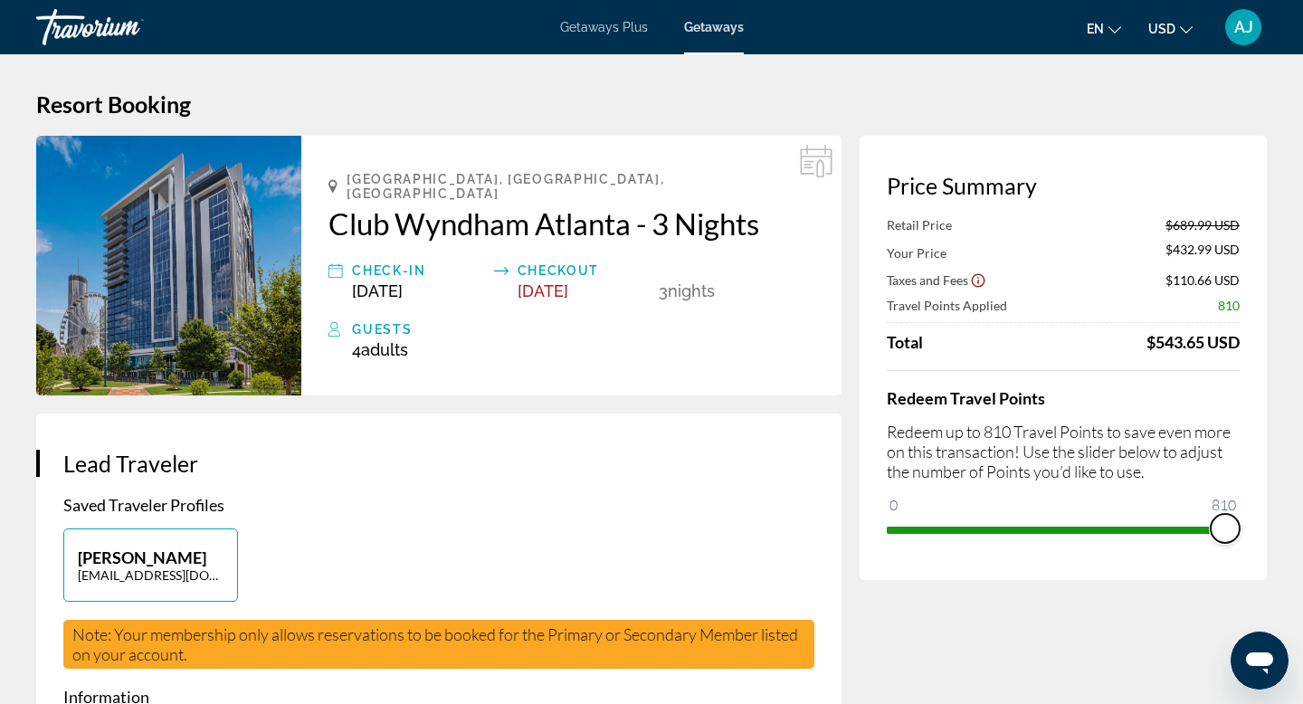
drag, startPoint x: 1106, startPoint y: 522, endPoint x: 1248, endPoint y: 540, distance: 143.2
click at [1248, 540] on div "Price Summary Retail Price $689.99 USD Your Price $432.99 USD Taxes and Fees $1…" at bounding box center [1062, 358] width 407 height 444
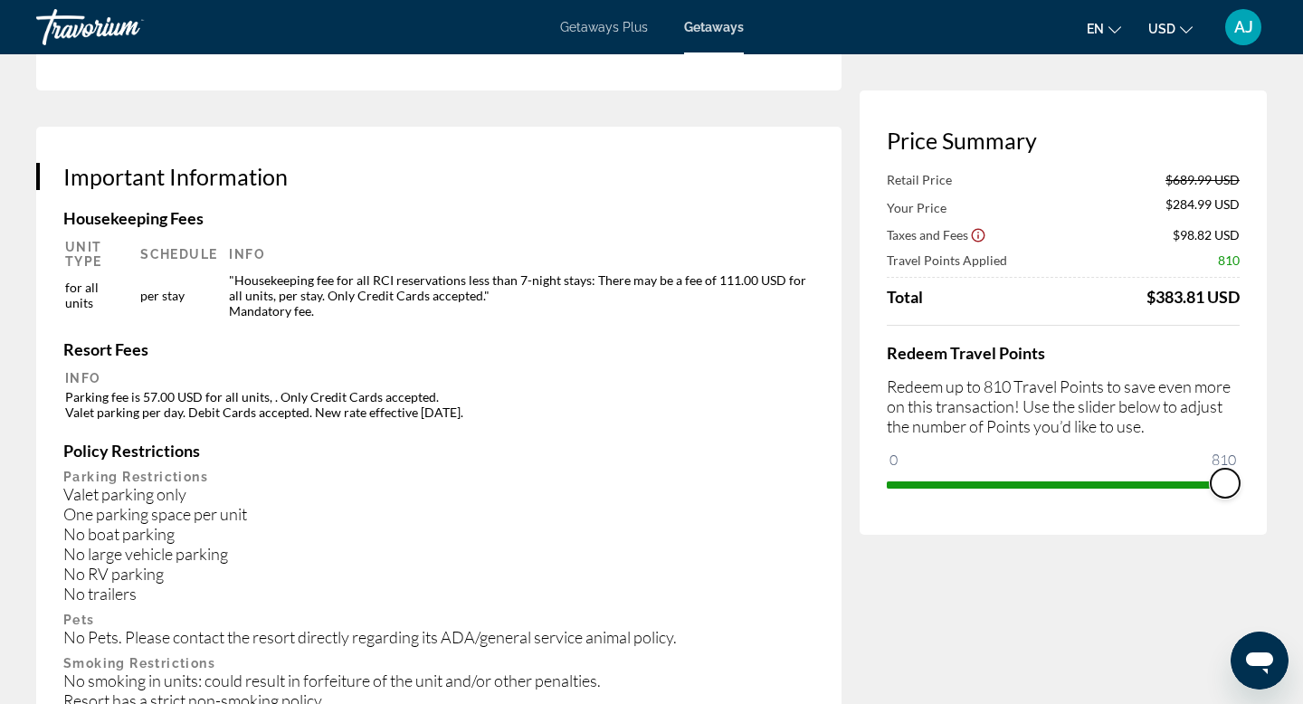
scroll to position [2657, 0]
click at [978, 229] on icon "Show Taxes and Fees disclaimer" at bounding box center [979, 236] width 14 height 14
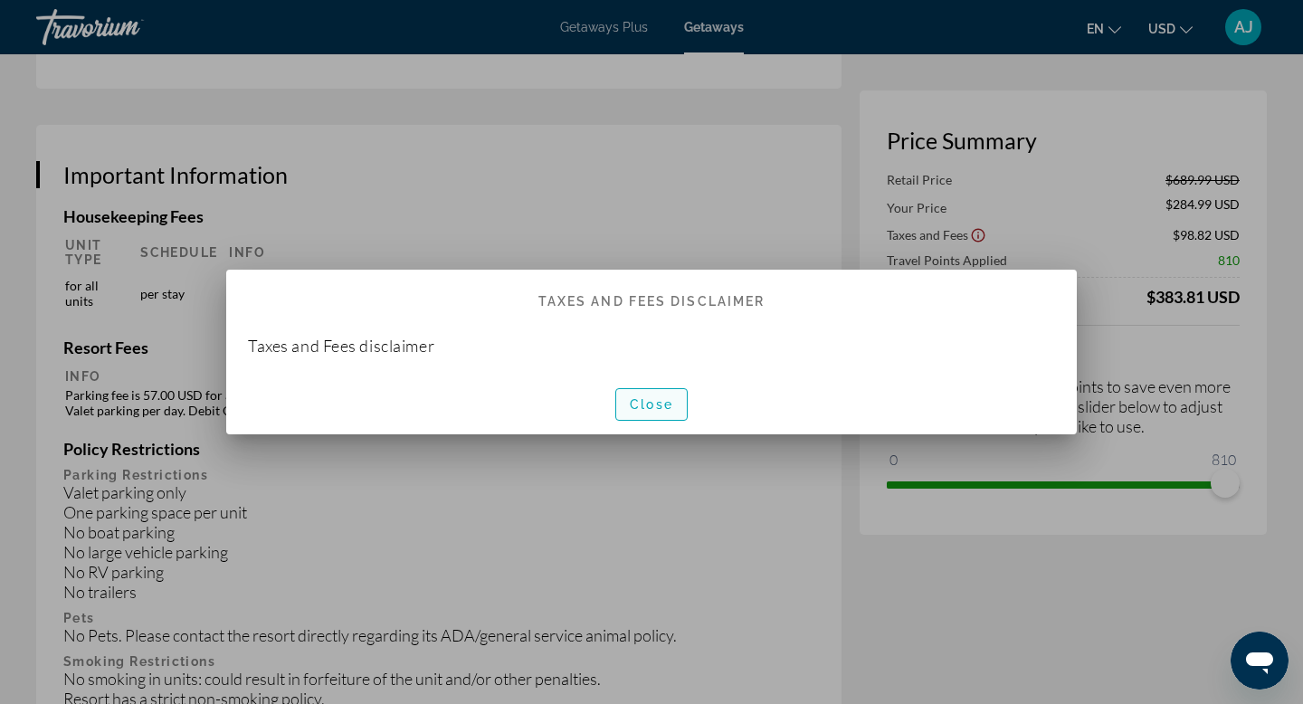
click at [666, 403] on span "Close" at bounding box center [651, 404] width 43 height 14
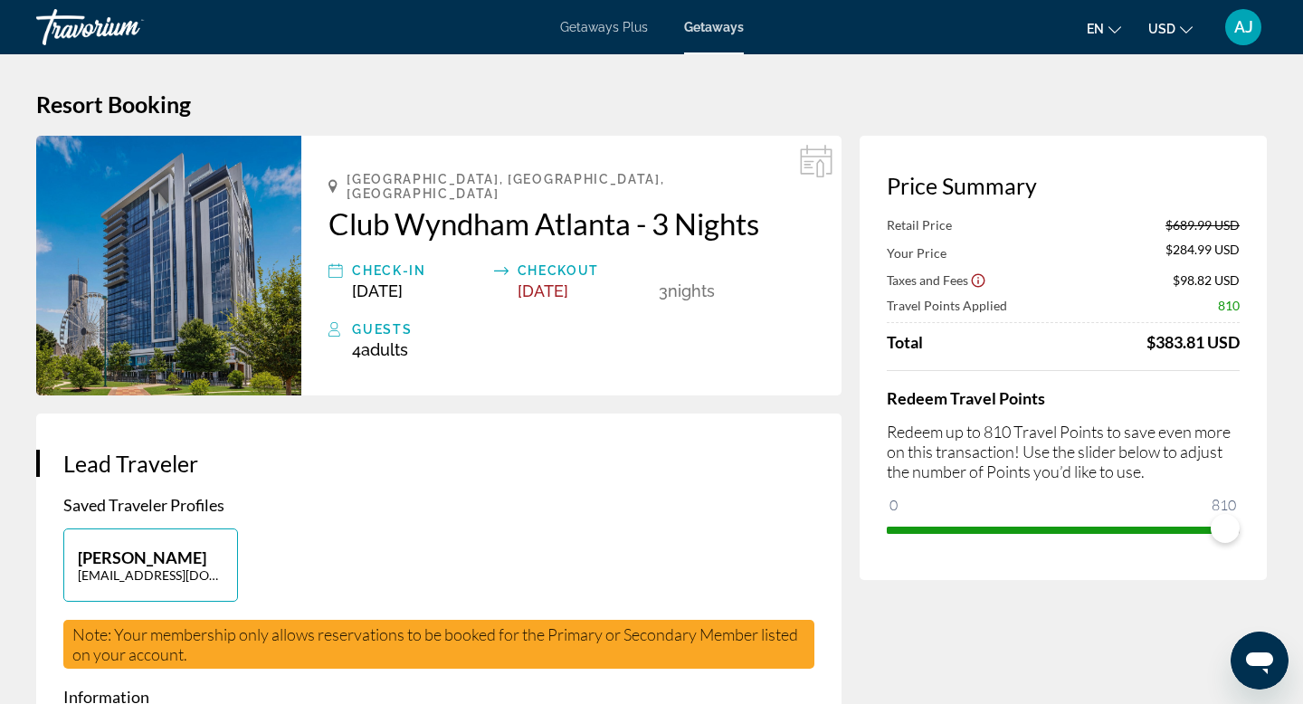
click at [616, 91] on h1 "Resort Booking" at bounding box center [651, 103] width 1230 height 27
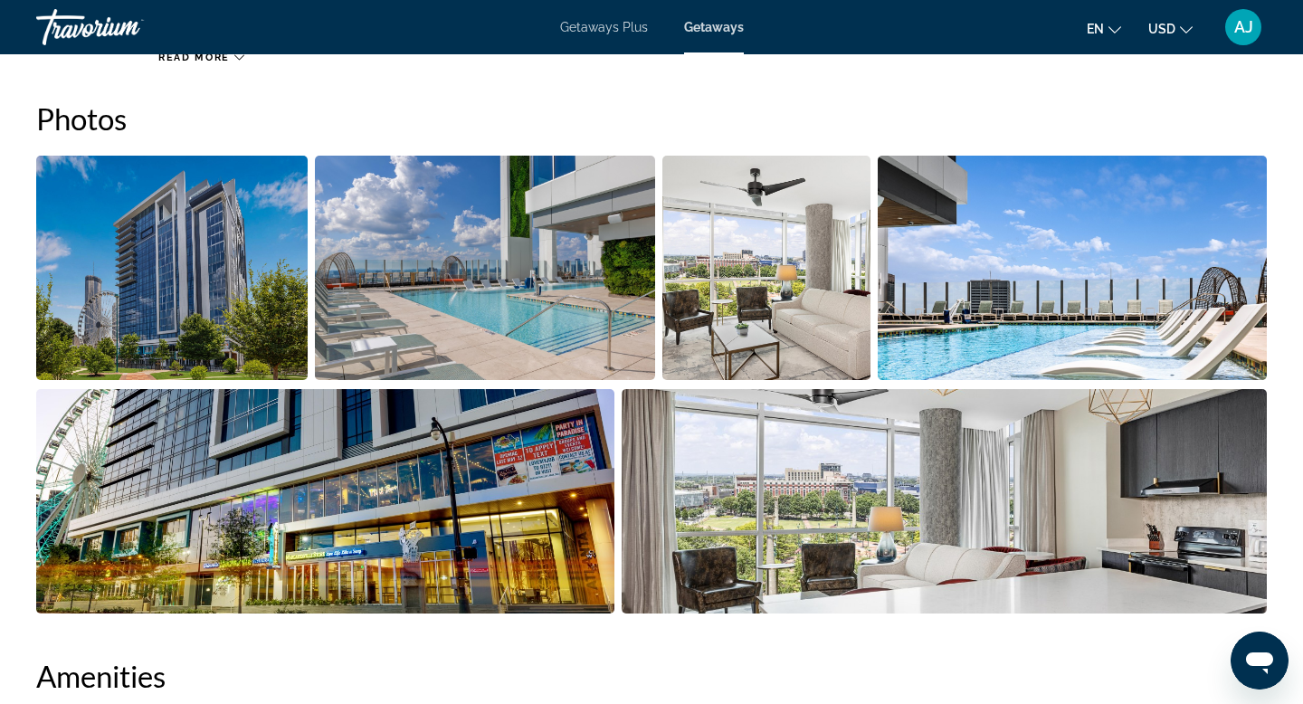
scroll to position [821, 0]
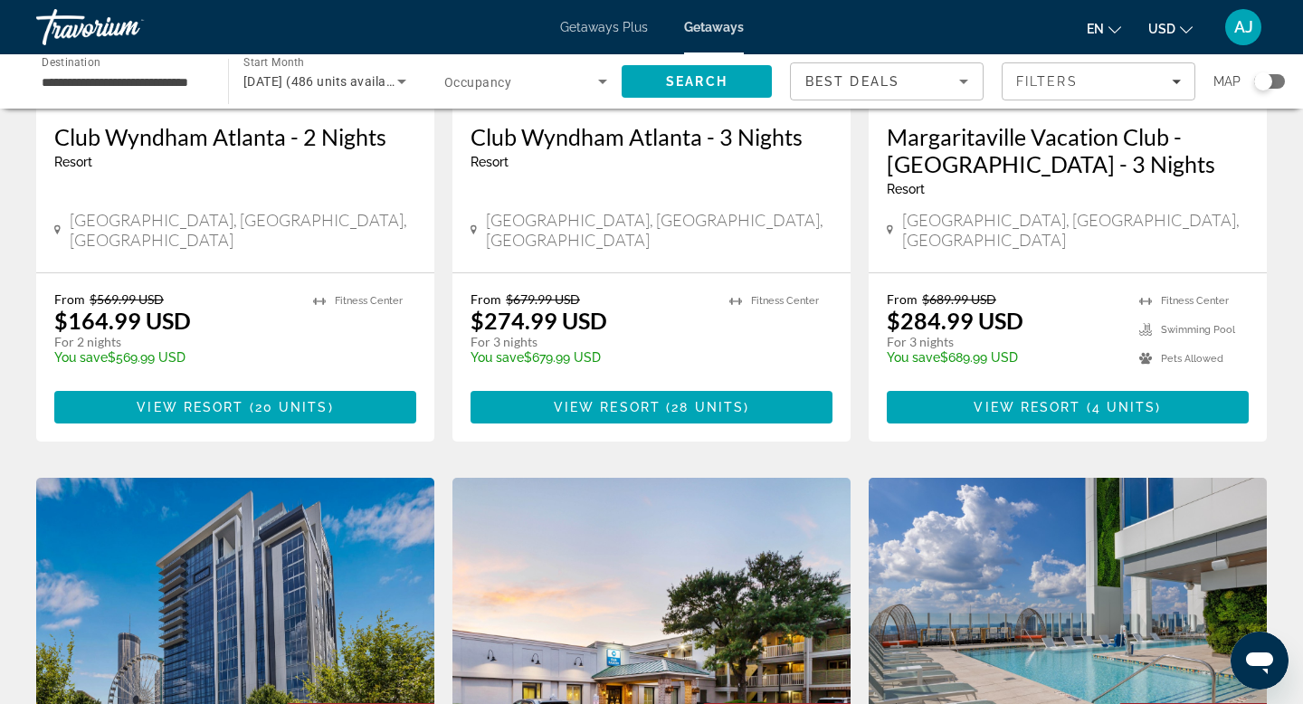
scroll to position [365, 0]
